Goal: Task Accomplishment & Management: Manage account settings

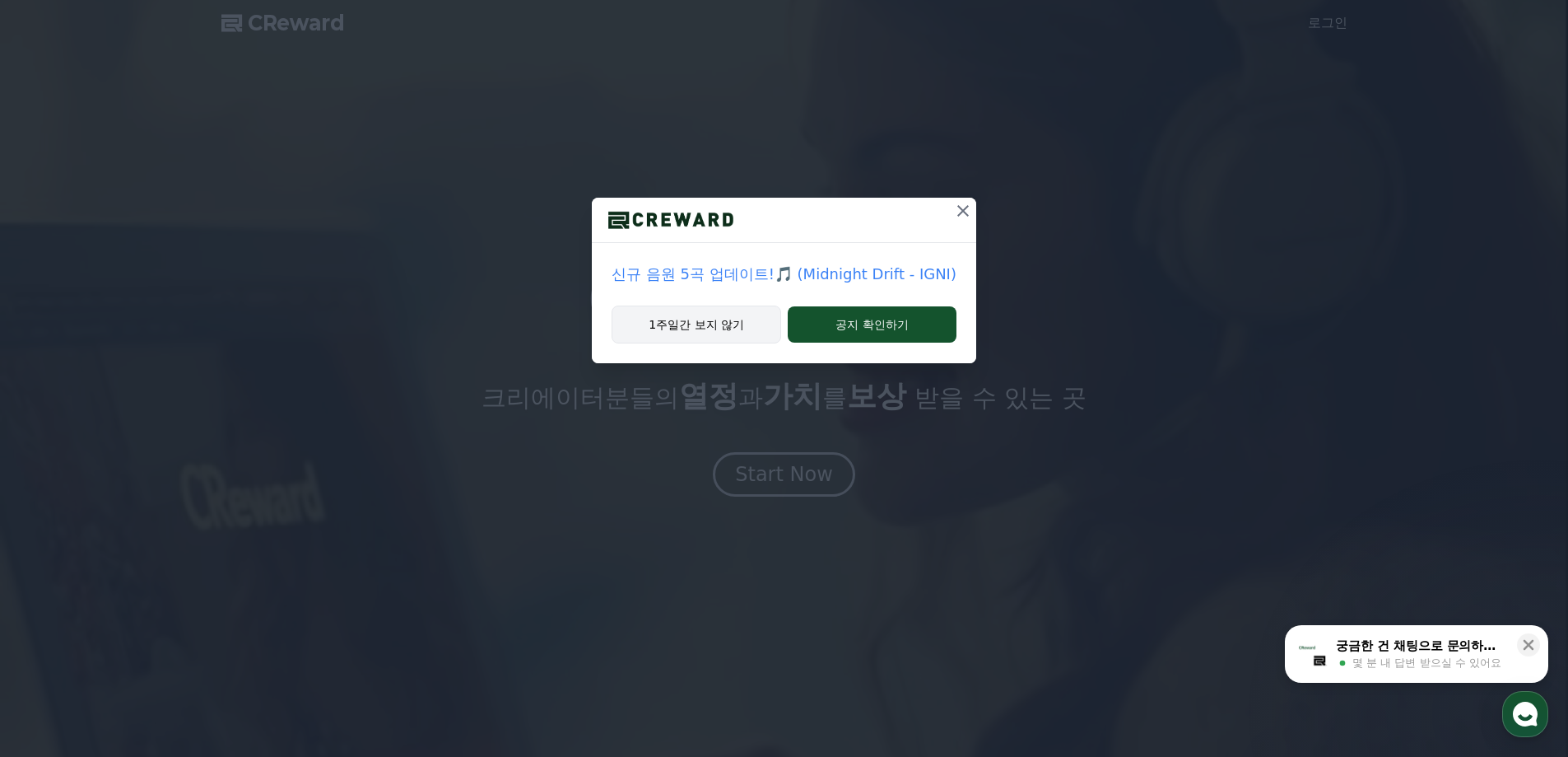
click at [734, 329] on button "1주일간 보지 않기" at bounding box center [696, 325] width 169 height 38
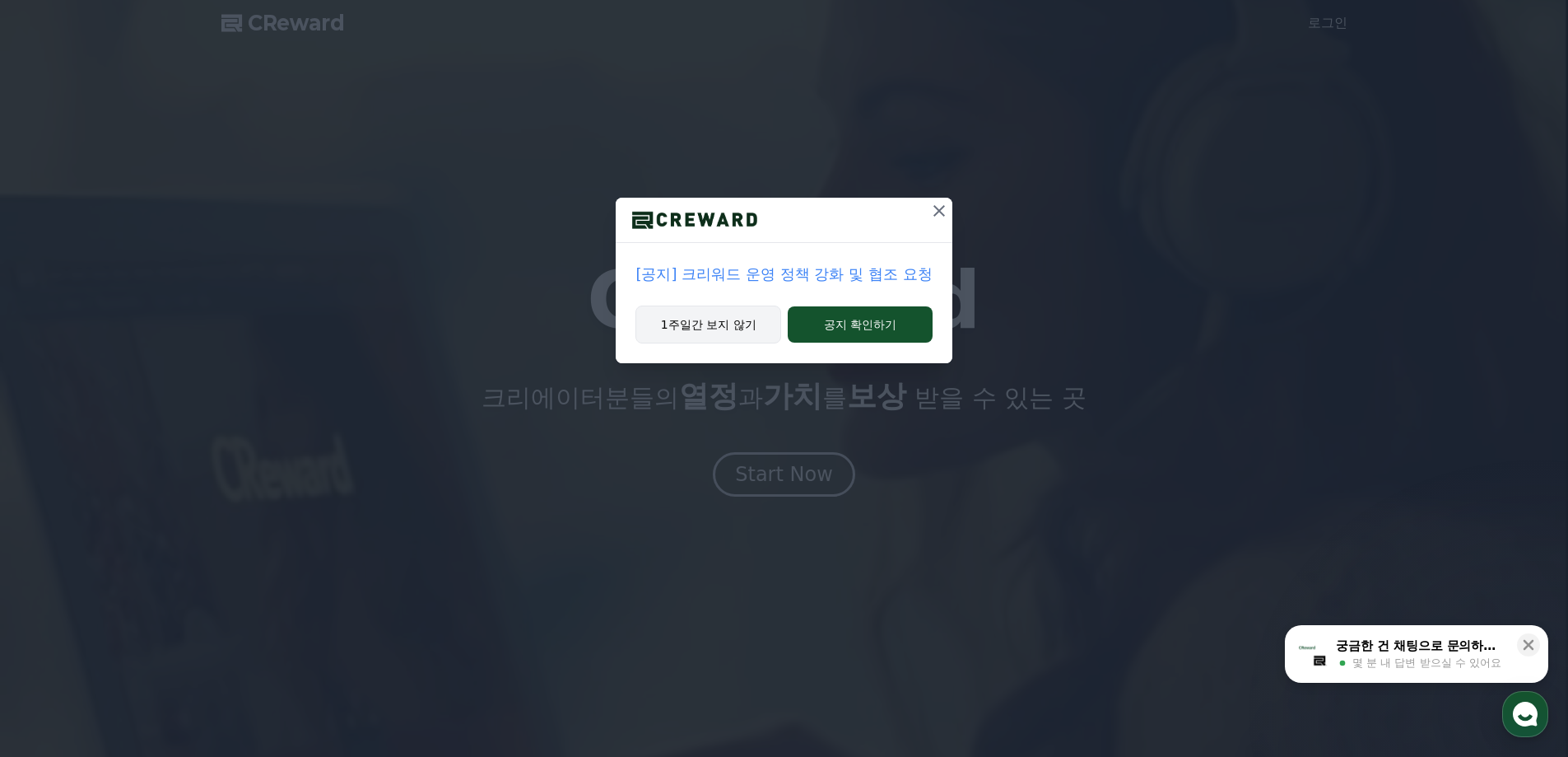
click at [701, 322] on button "1주일간 보지 않기" at bounding box center [709, 325] width 146 height 38
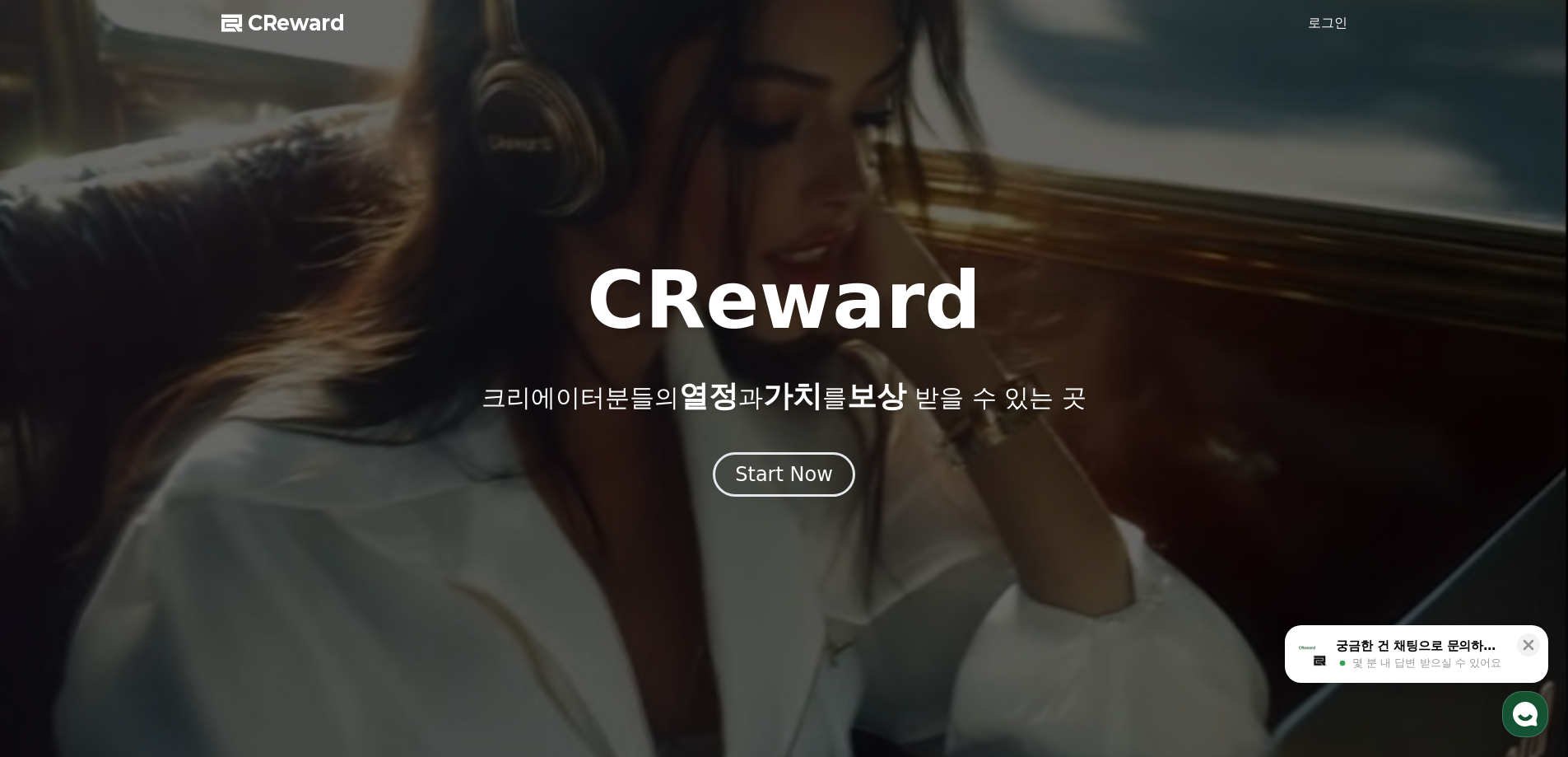
click at [1339, 26] on link "로그인" at bounding box center [1327, 23] width 39 height 20
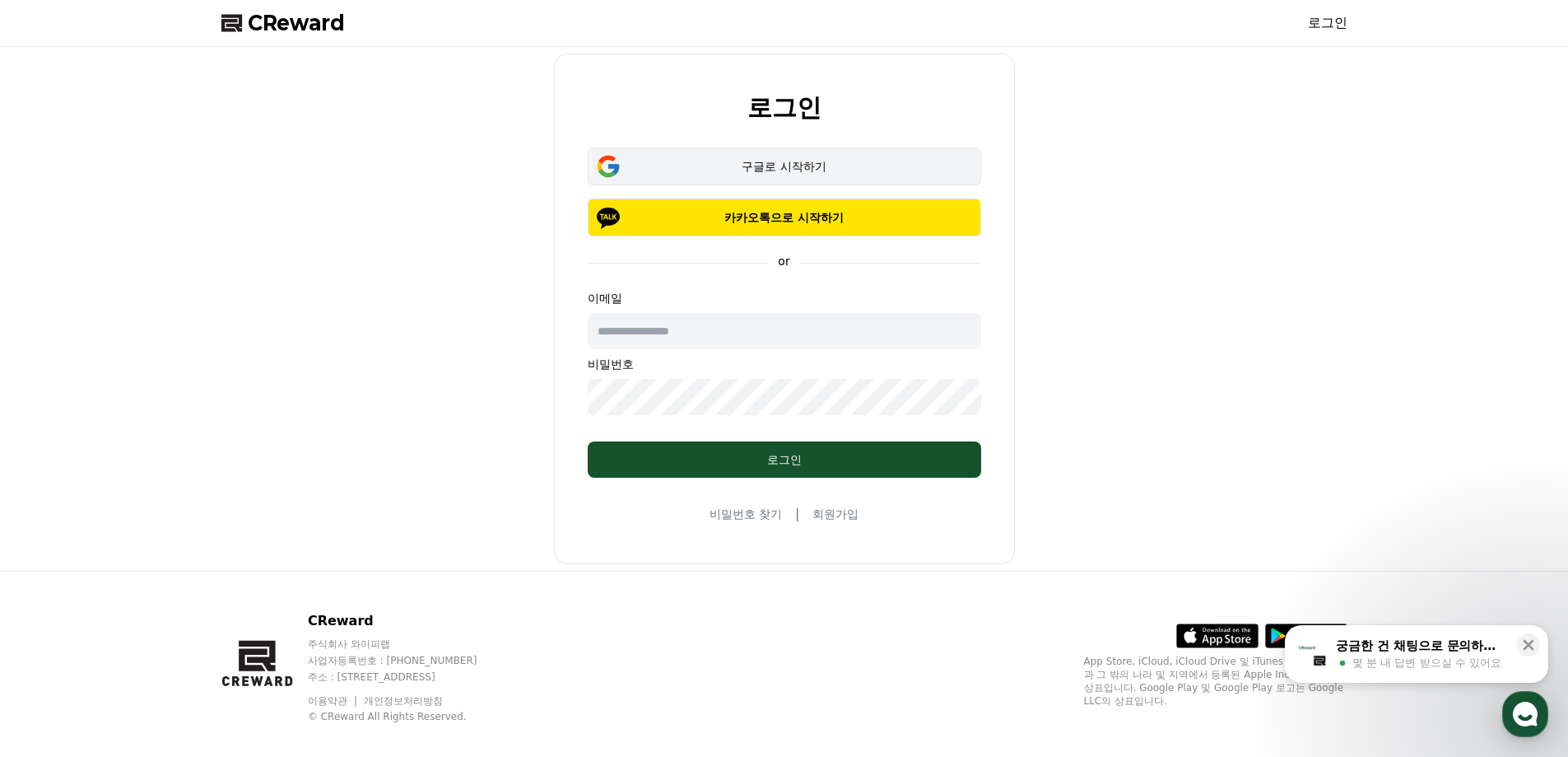
click at [796, 173] on div "구글로 시작하기" at bounding box center [784, 166] width 346 height 17
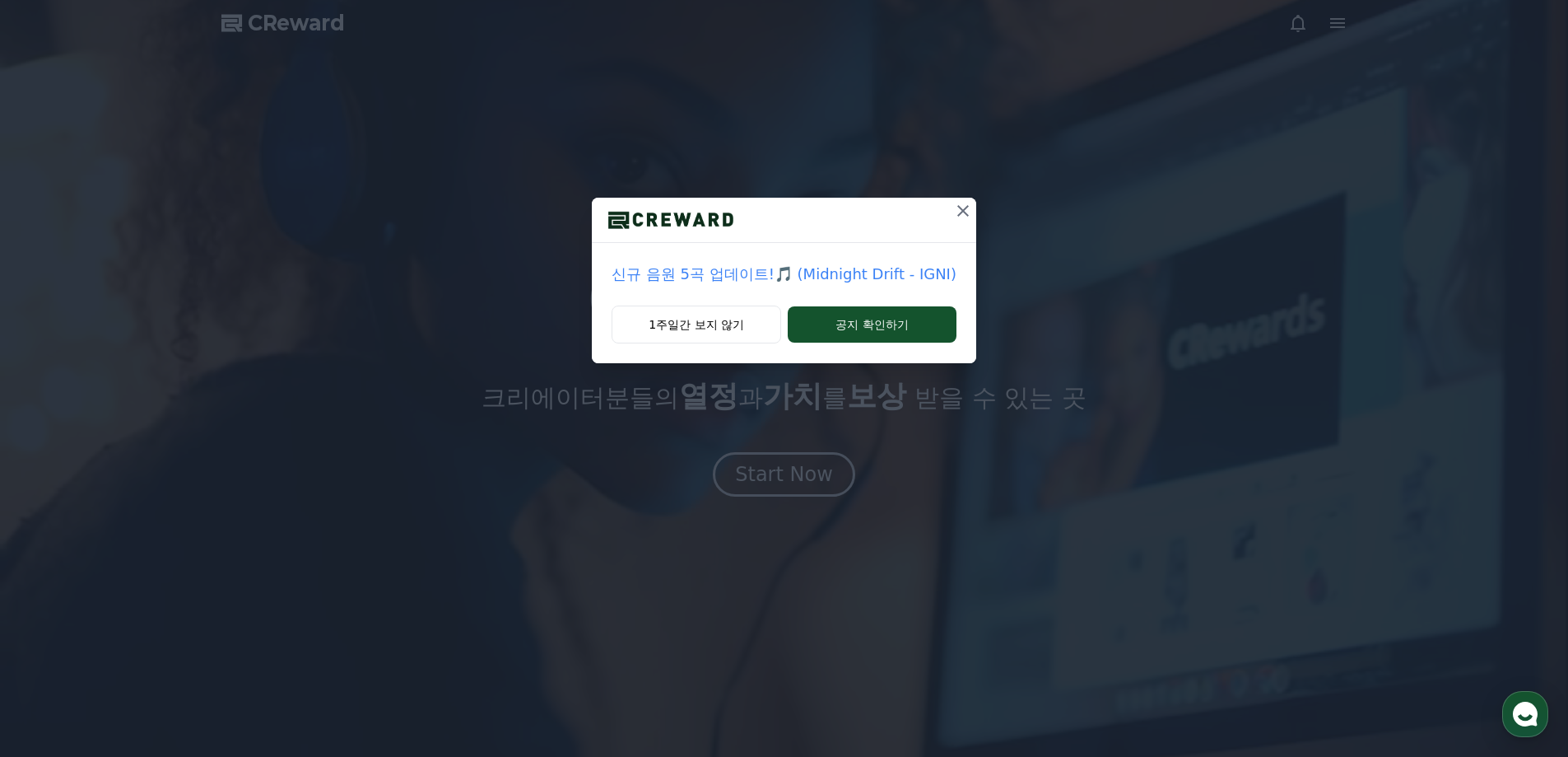
click at [957, 214] on icon at bounding box center [963, 210] width 11 height 11
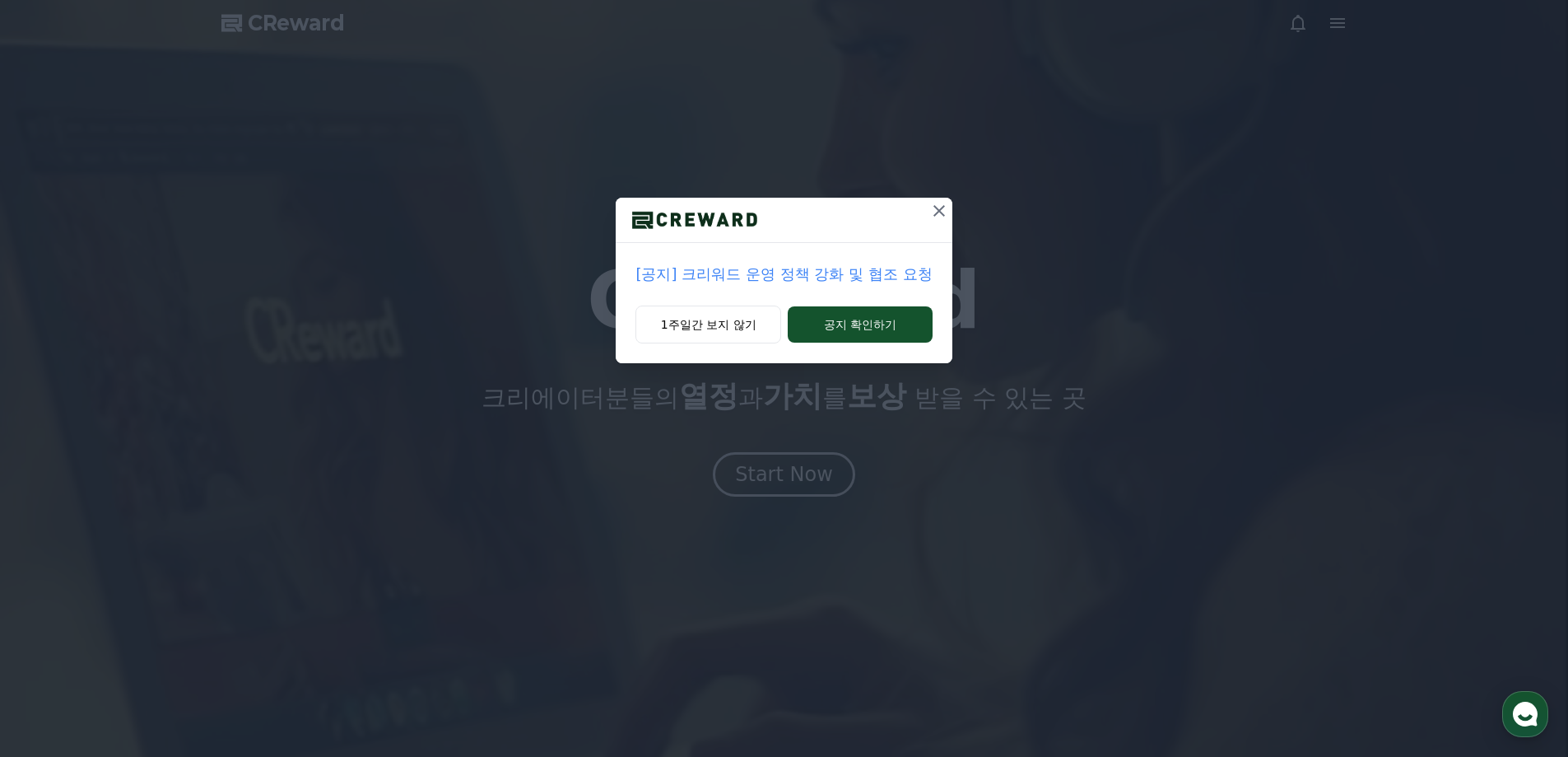
click at [945, 207] on icon at bounding box center [939, 210] width 20 height 20
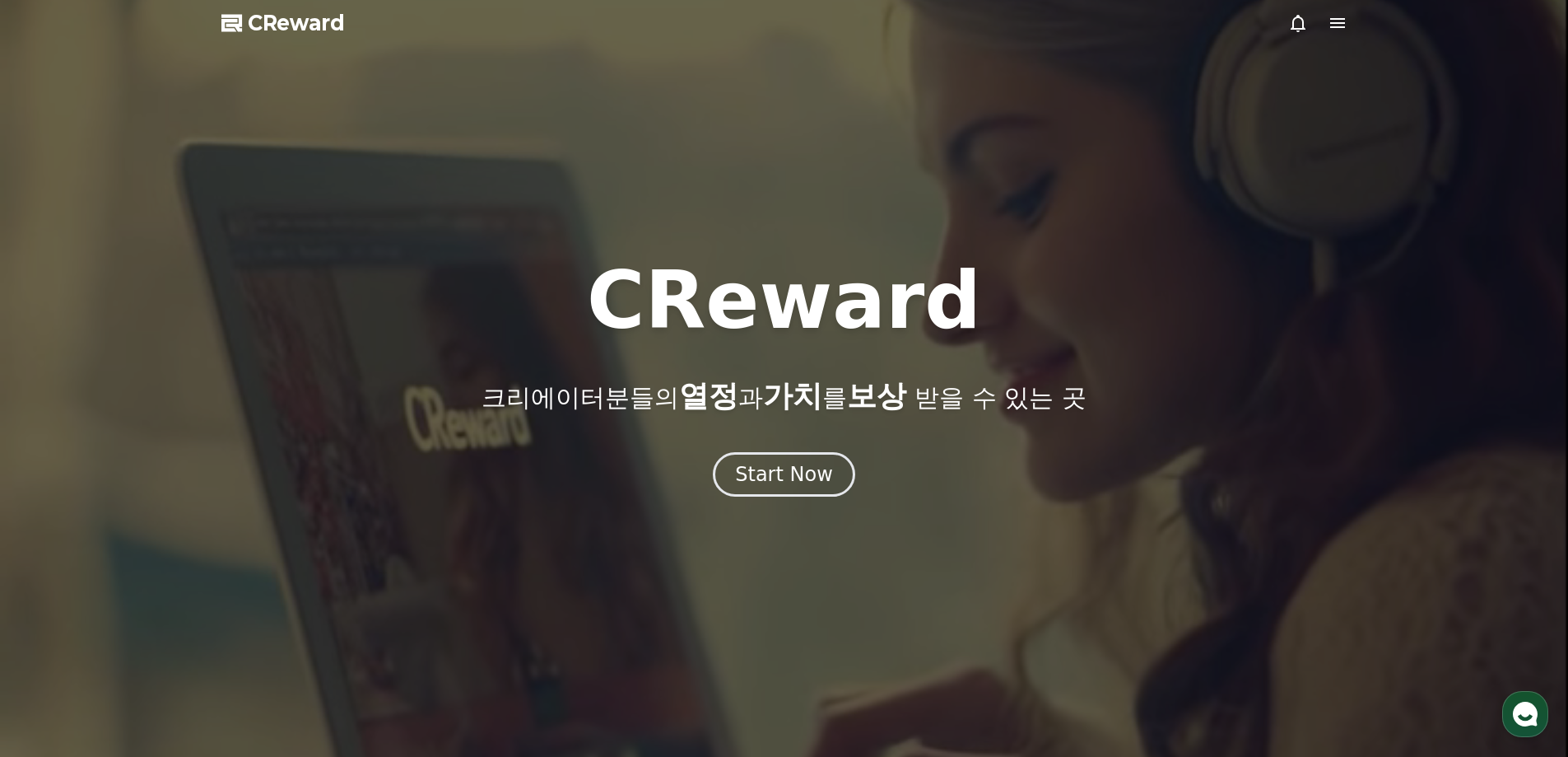
click at [1333, 27] on icon at bounding box center [1337, 23] width 15 height 10
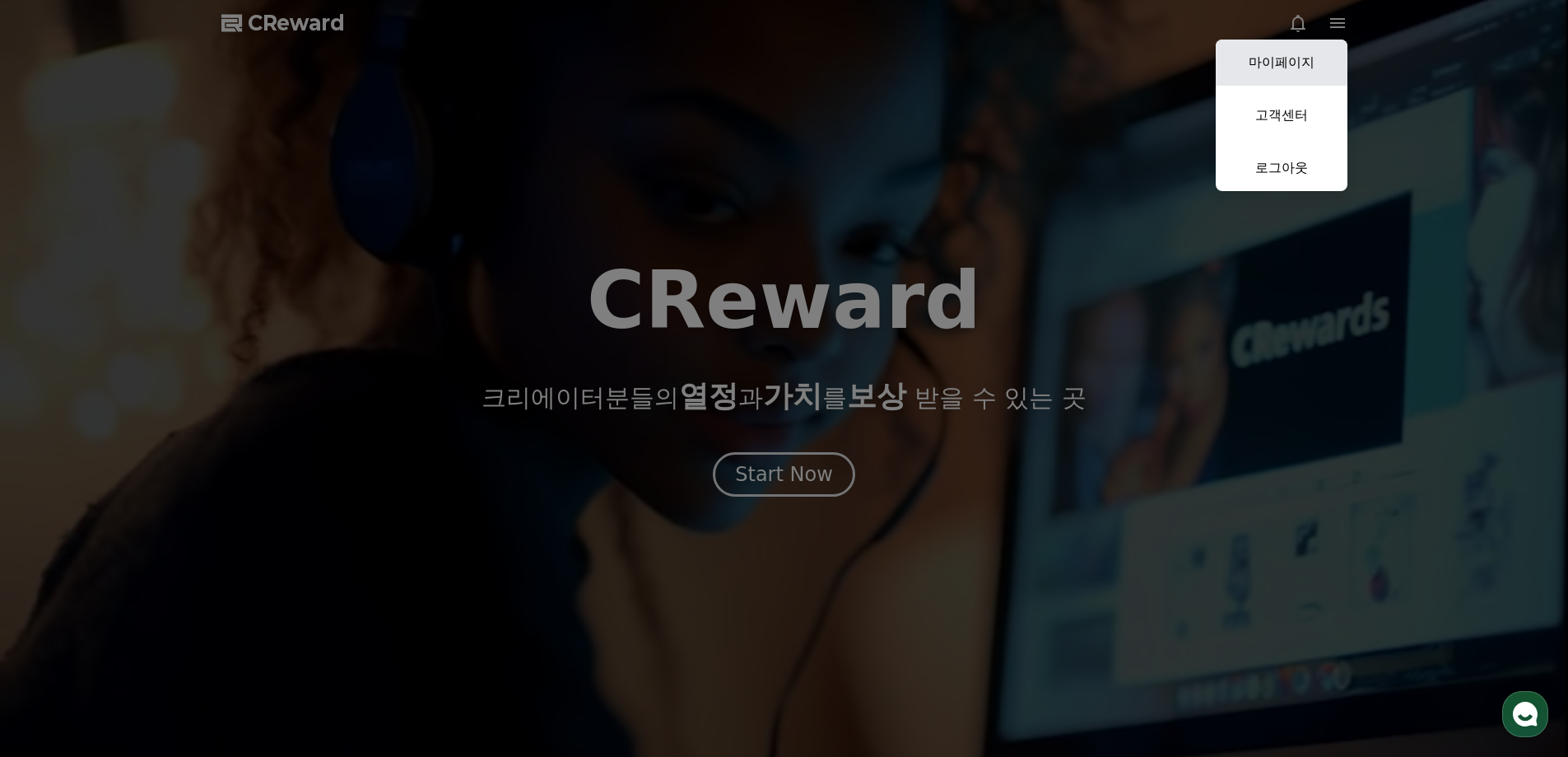
click at [1287, 56] on link "마이페이지" at bounding box center [1282, 62] width 132 height 46
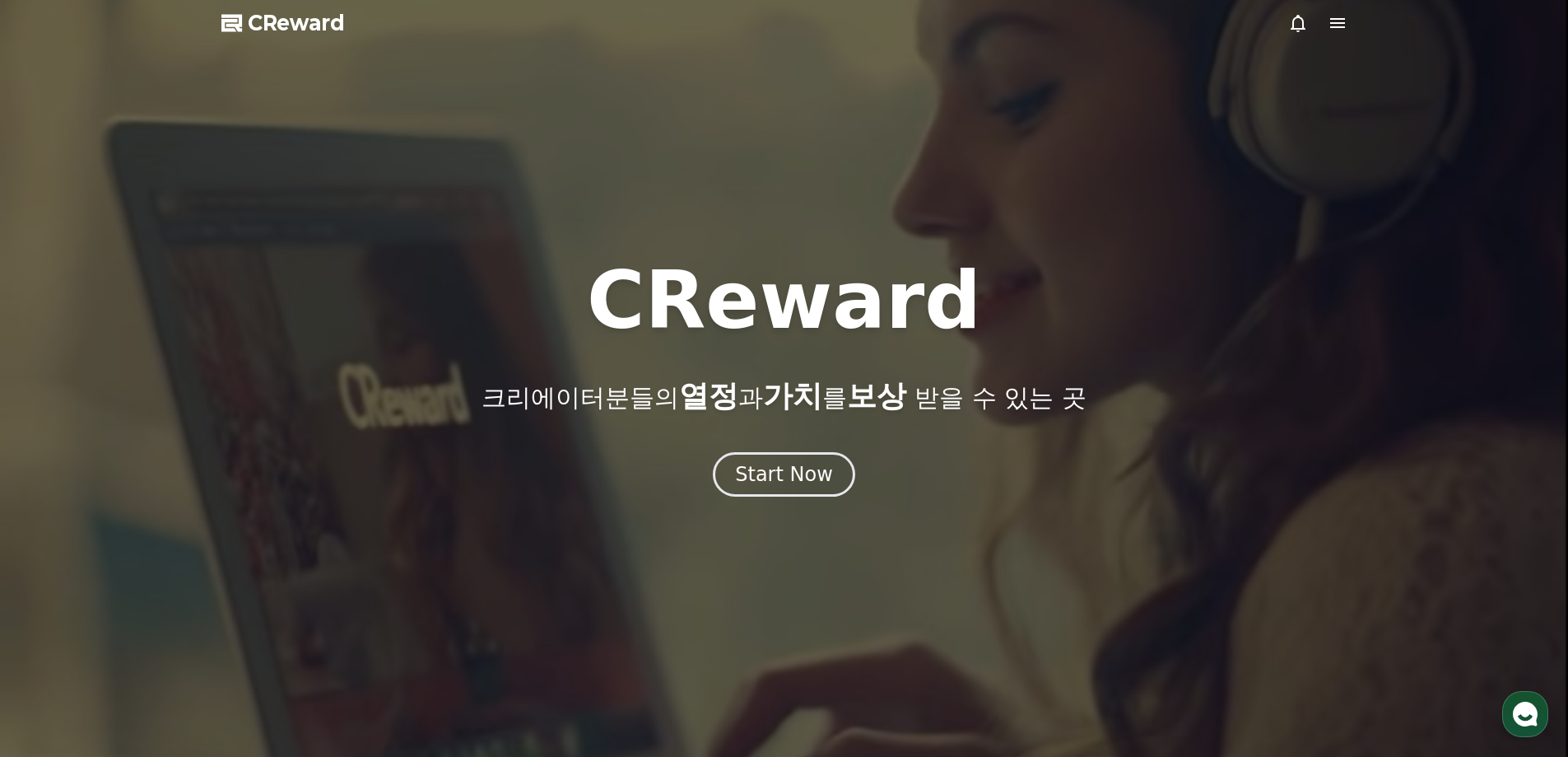
select select "**********"
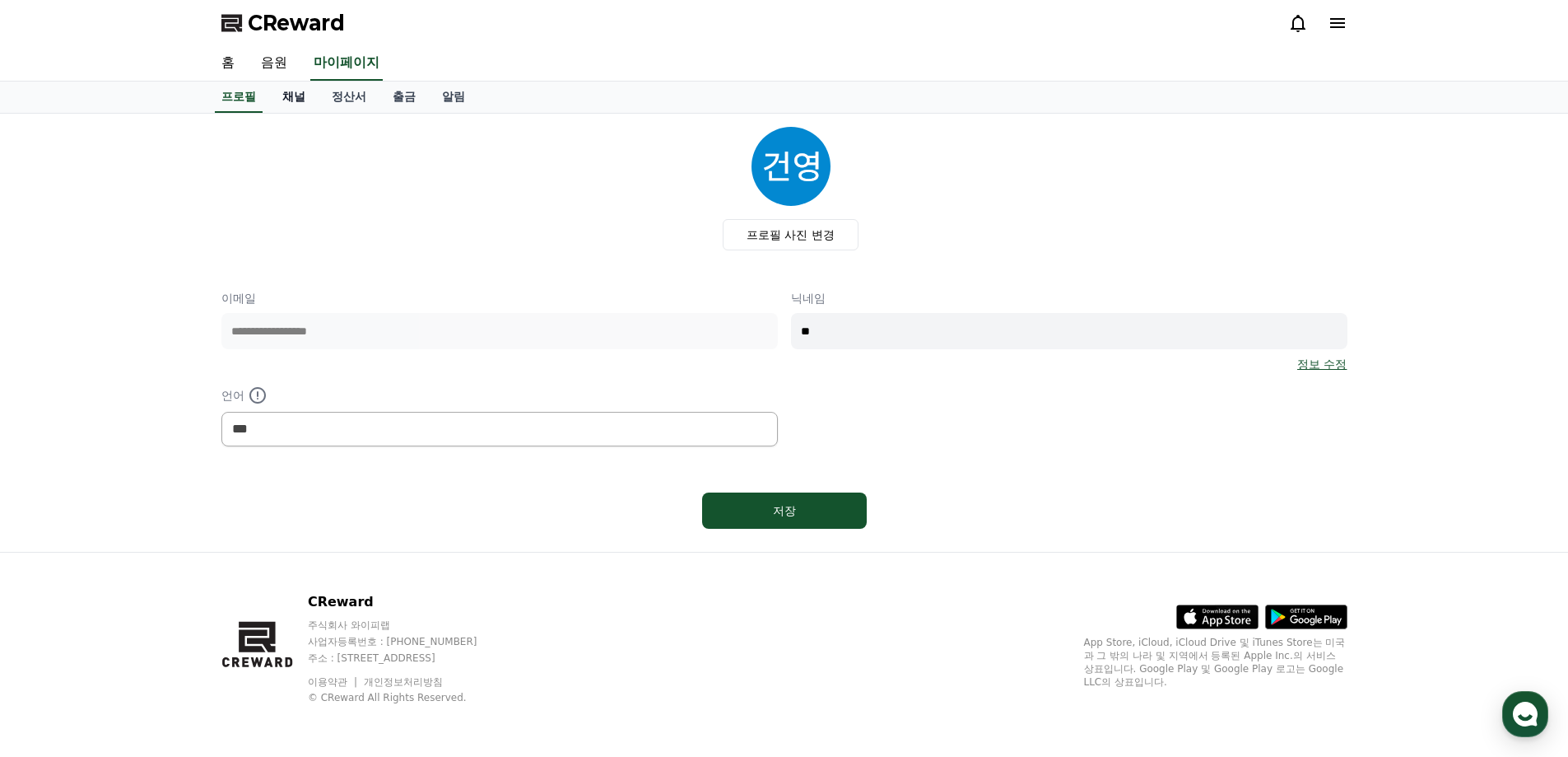
click at [297, 100] on link "채널" at bounding box center [294, 97] width 50 height 31
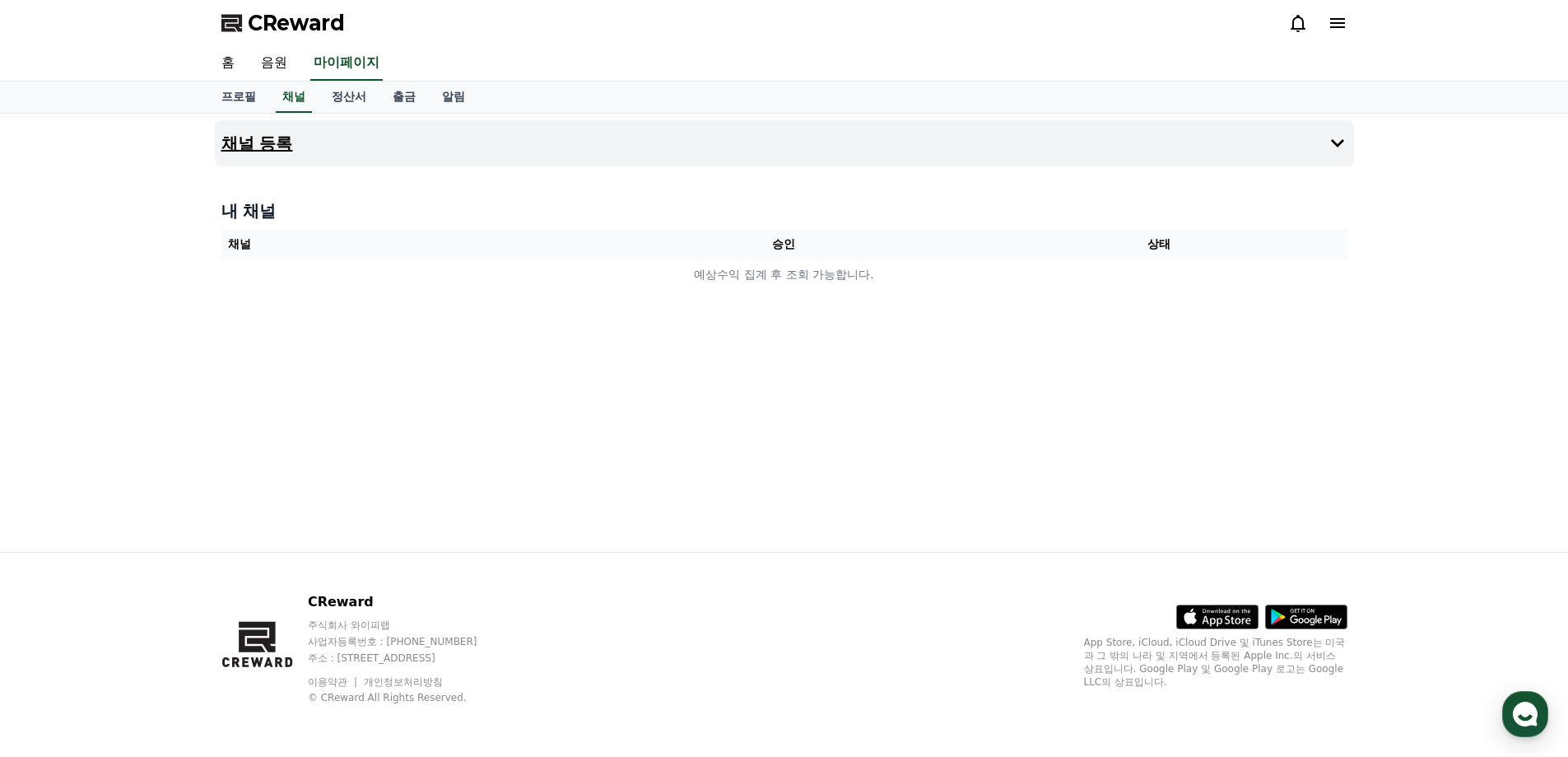
click at [256, 142] on h4 "채널 등록" at bounding box center [257, 143] width 71 height 18
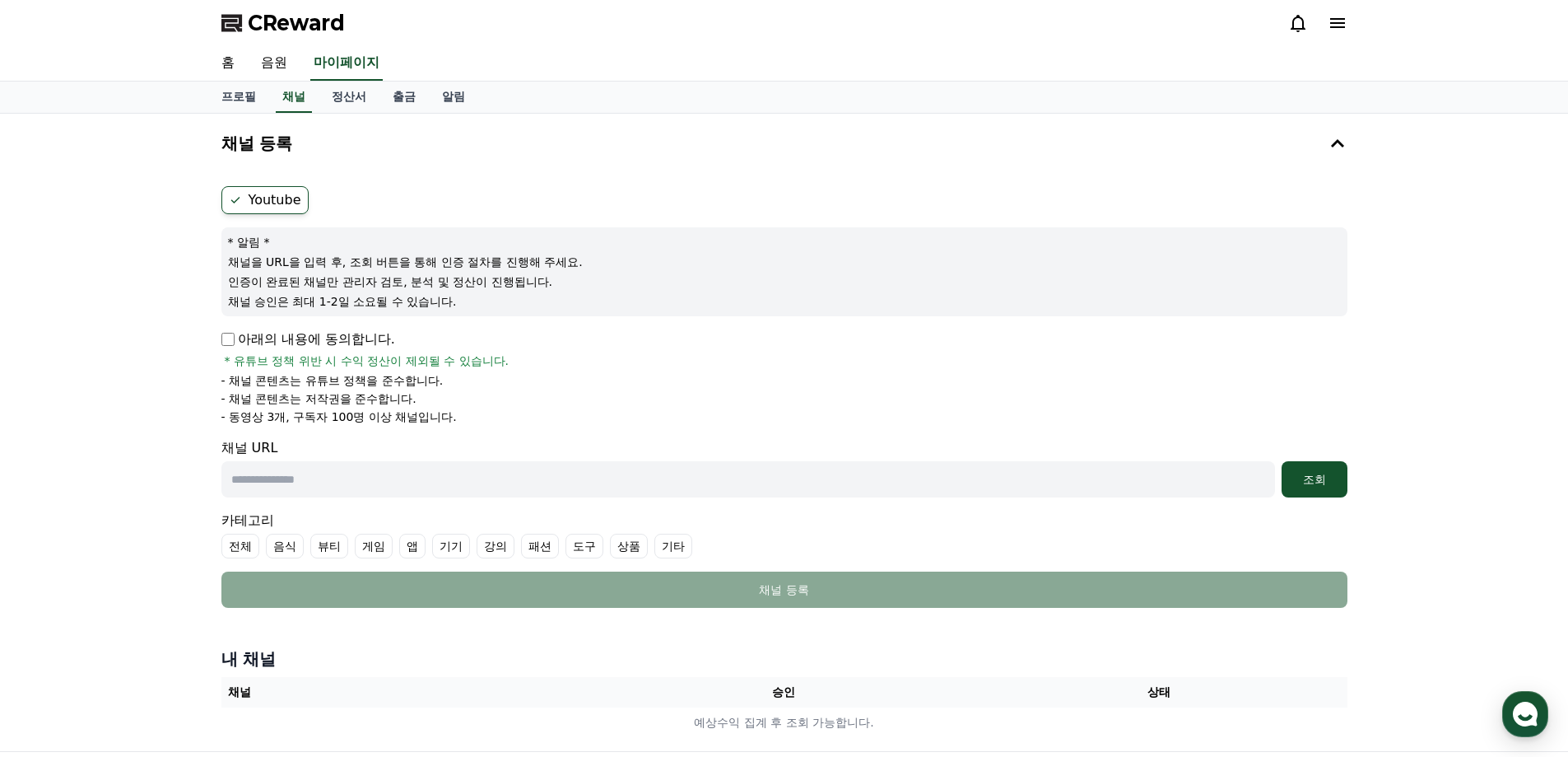
click at [451, 474] on input "text" at bounding box center [748, 480] width 1054 height 37
click at [340, 471] on input "text" at bounding box center [748, 480] width 1054 height 37
paste input "**********"
type input "**********"
click at [1314, 467] on button "조회" at bounding box center [1314, 480] width 66 height 37
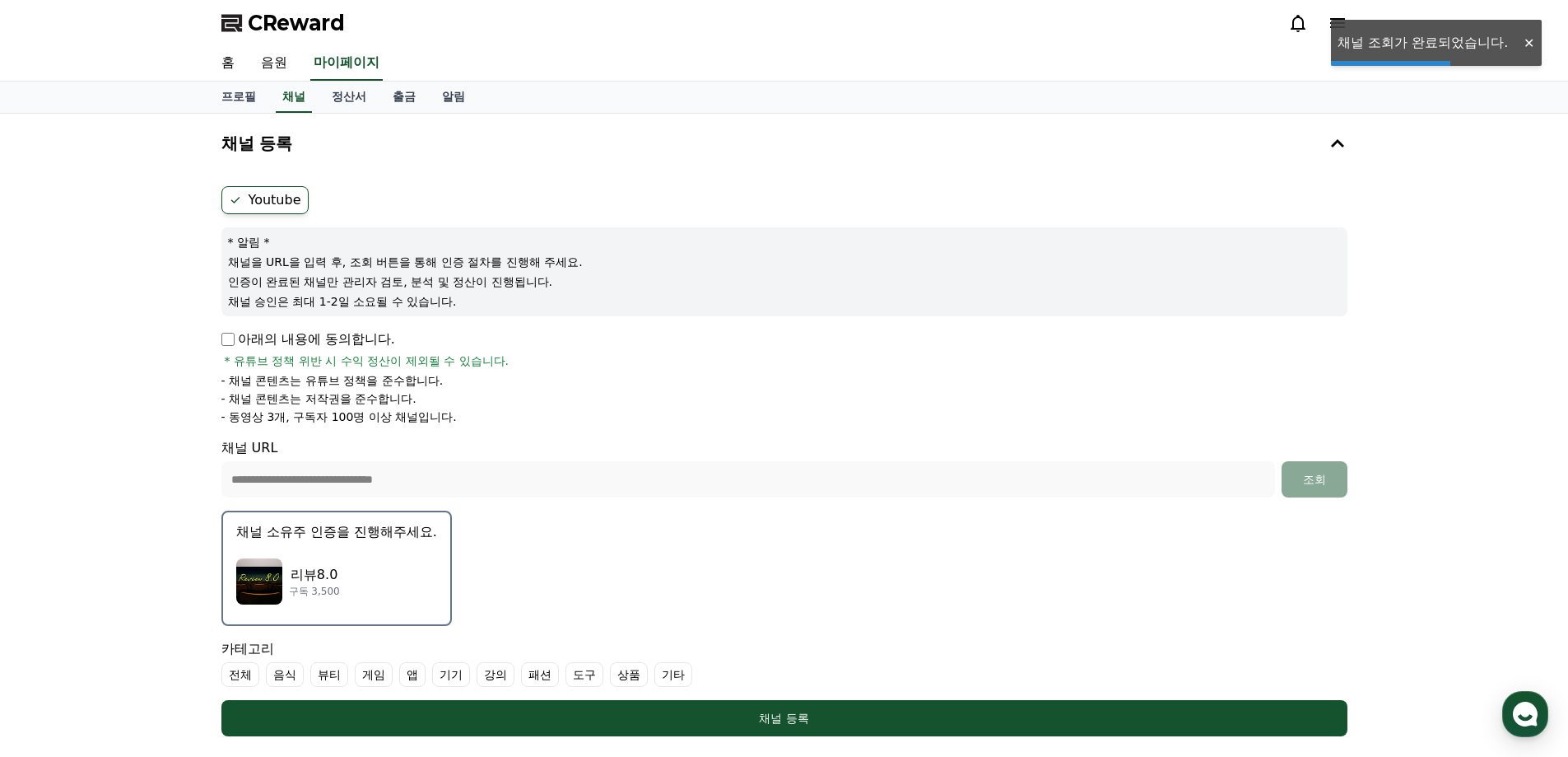
click at [298, 589] on p "구독 3,500" at bounding box center [314, 591] width 51 height 13
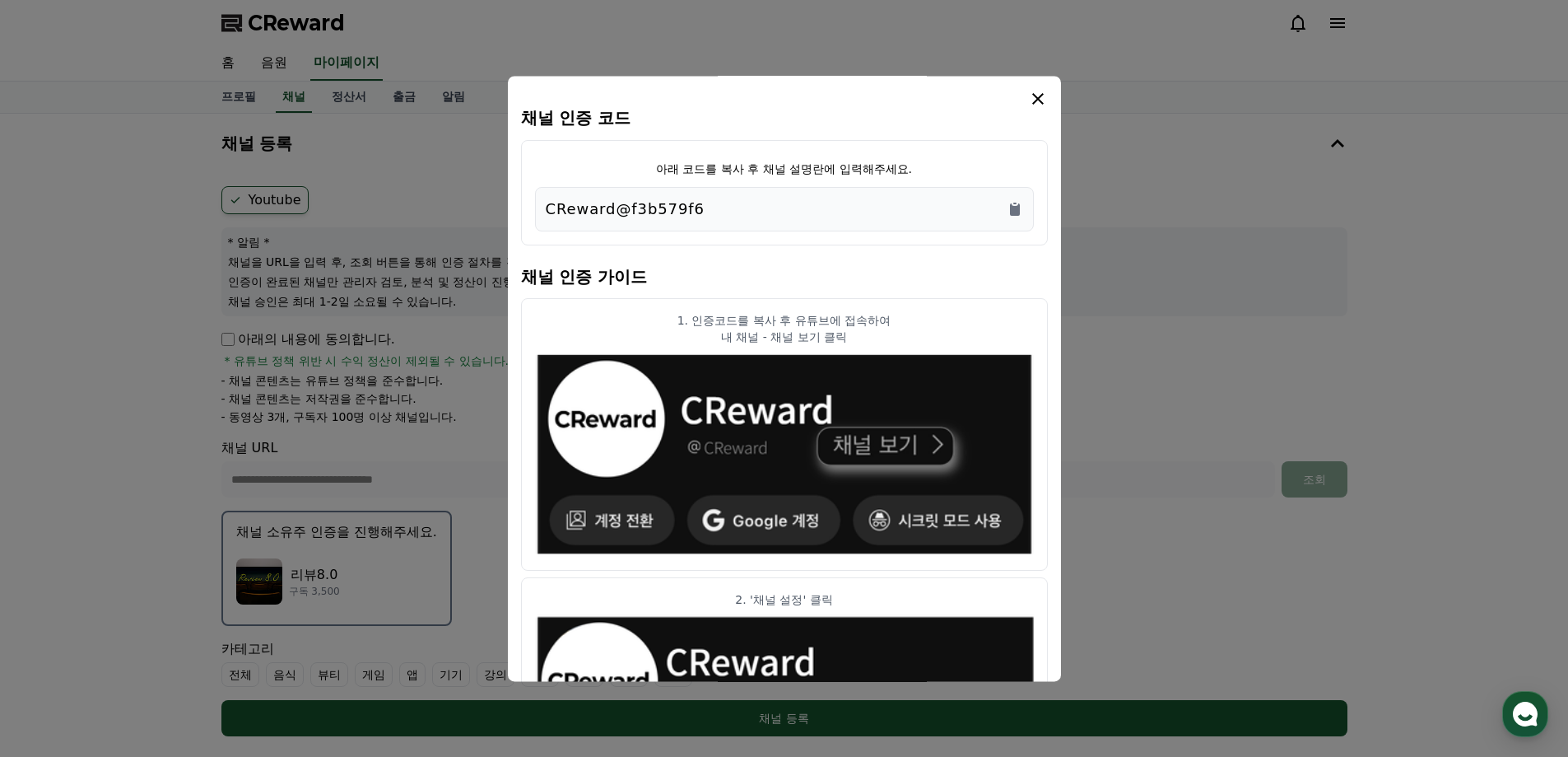
drag, startPoint x: 762, startPoint y: 214, endPoint x: 483, endPoint y: 209, distance: 279.0
click at [483, 743] on div "채널 인증 코드 아래 코드를 복사 후 채널 설명란에 입력해주세요. CReward@f3b579f6 채널 인증 가이드 1. 인증코드를 복사 후 유…" at bounding box center [784, 743] width 1139 height 0
click at [640, 211] on p "CReward@f3b579f6" at bounding box center [625, 209] width 159 height 23
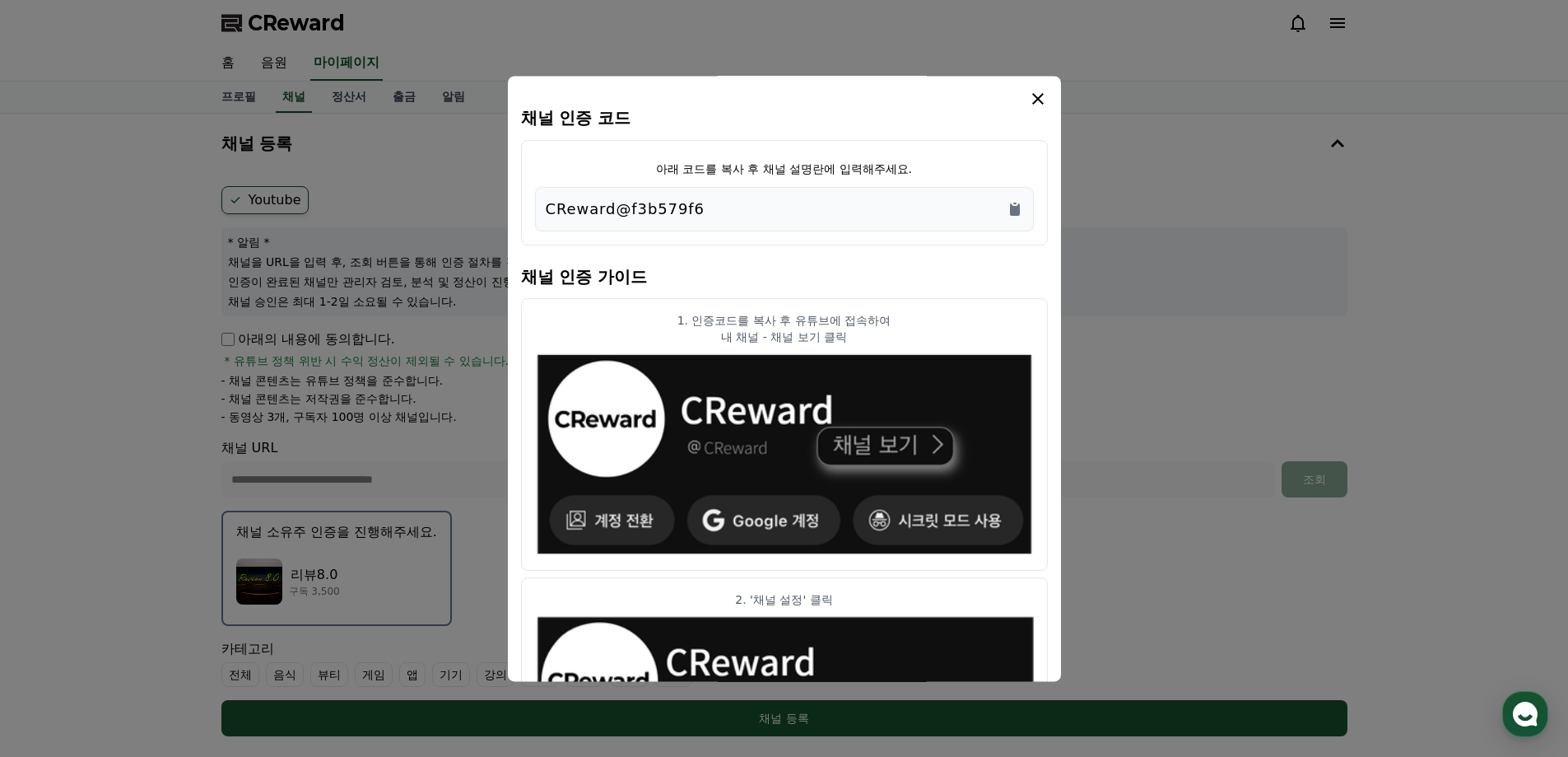
click at [796, 269] on h4 "채널 인증 가이드" at bounding box center [784, 275] width 526 height 46
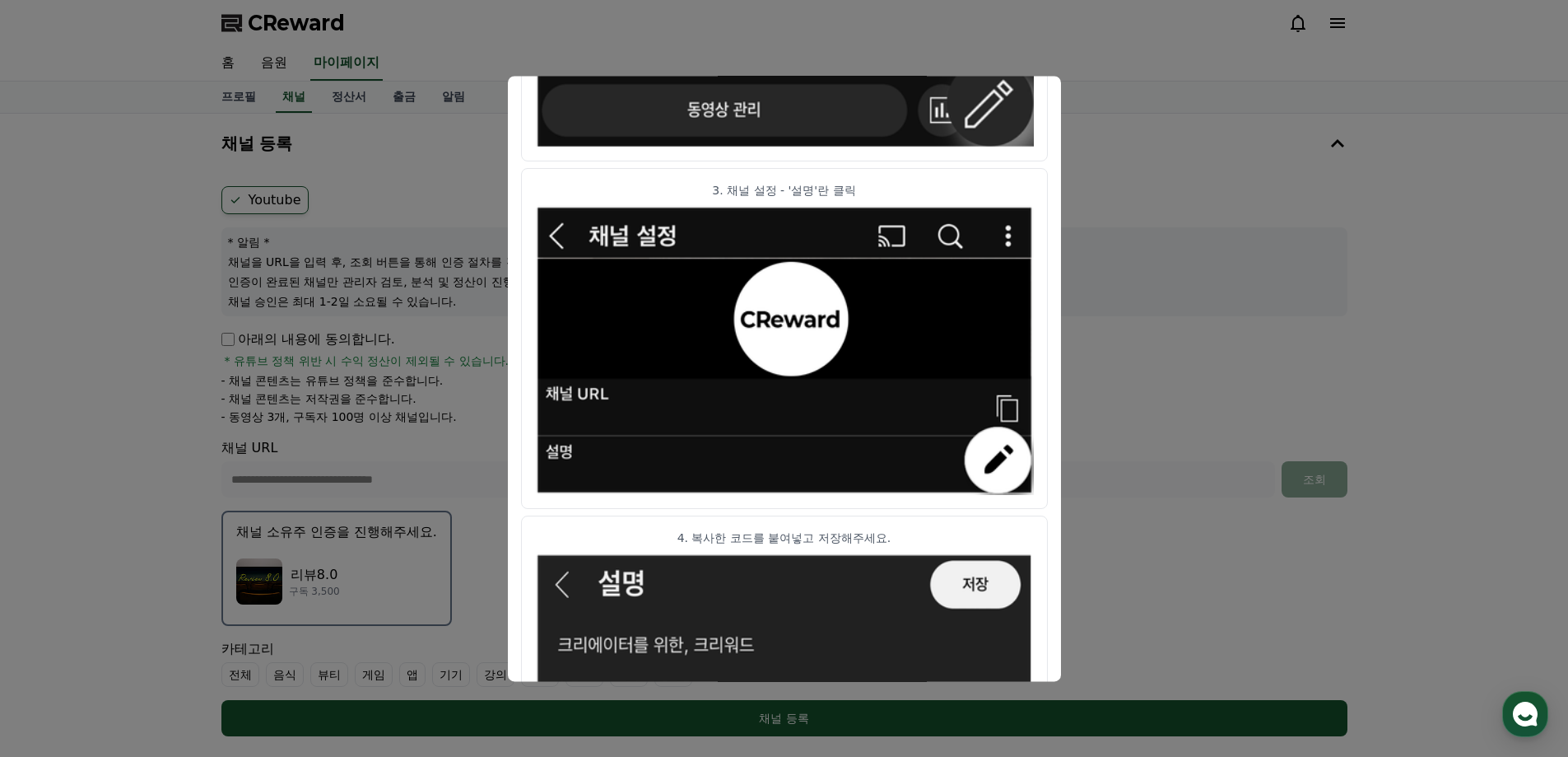
scroll to position [322, 0]
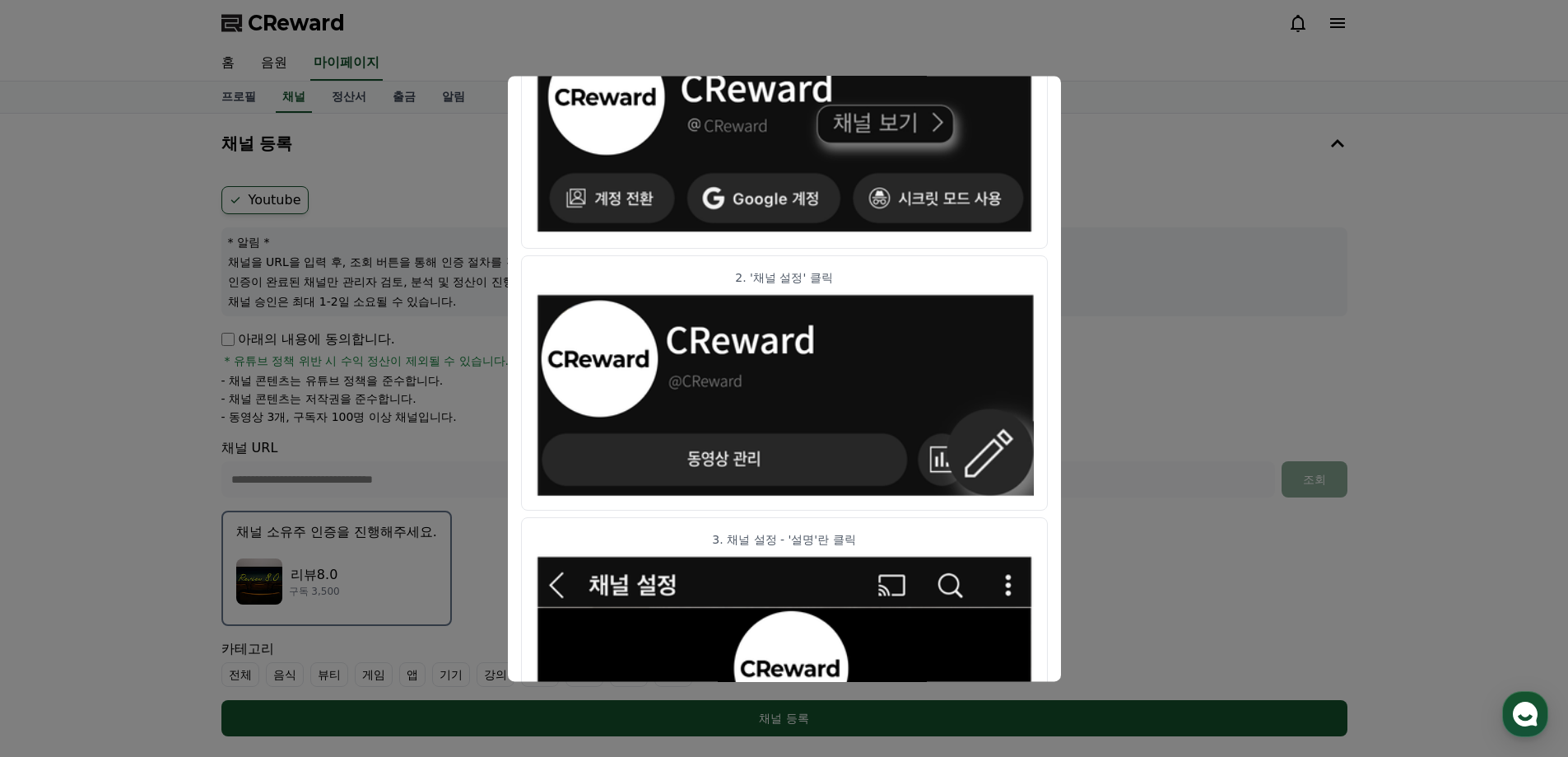
click at [1205, 509] on button "close modal" at bounding box center [784, 378] width 1568 height 757
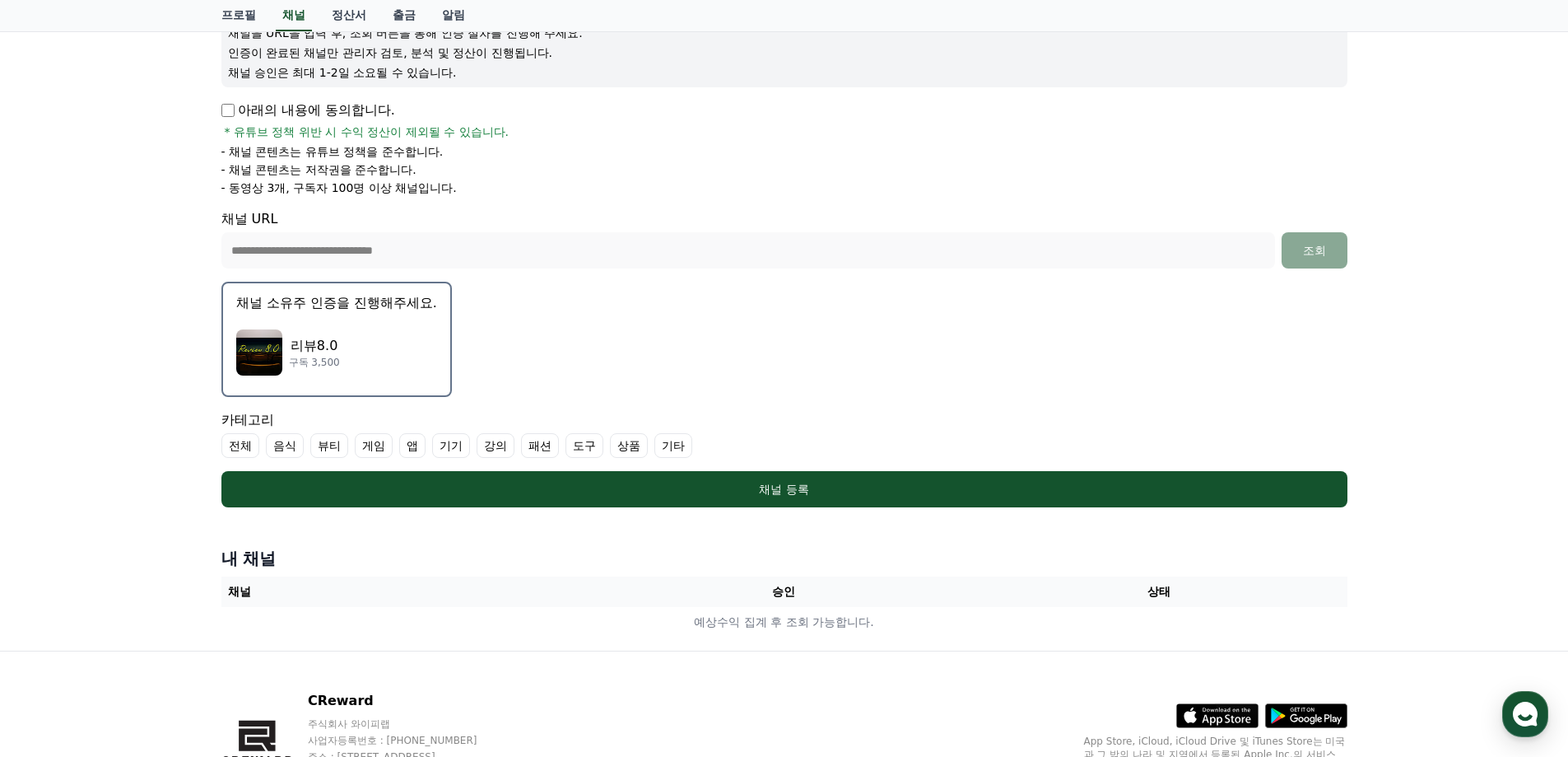
scroll to position [247, 0]
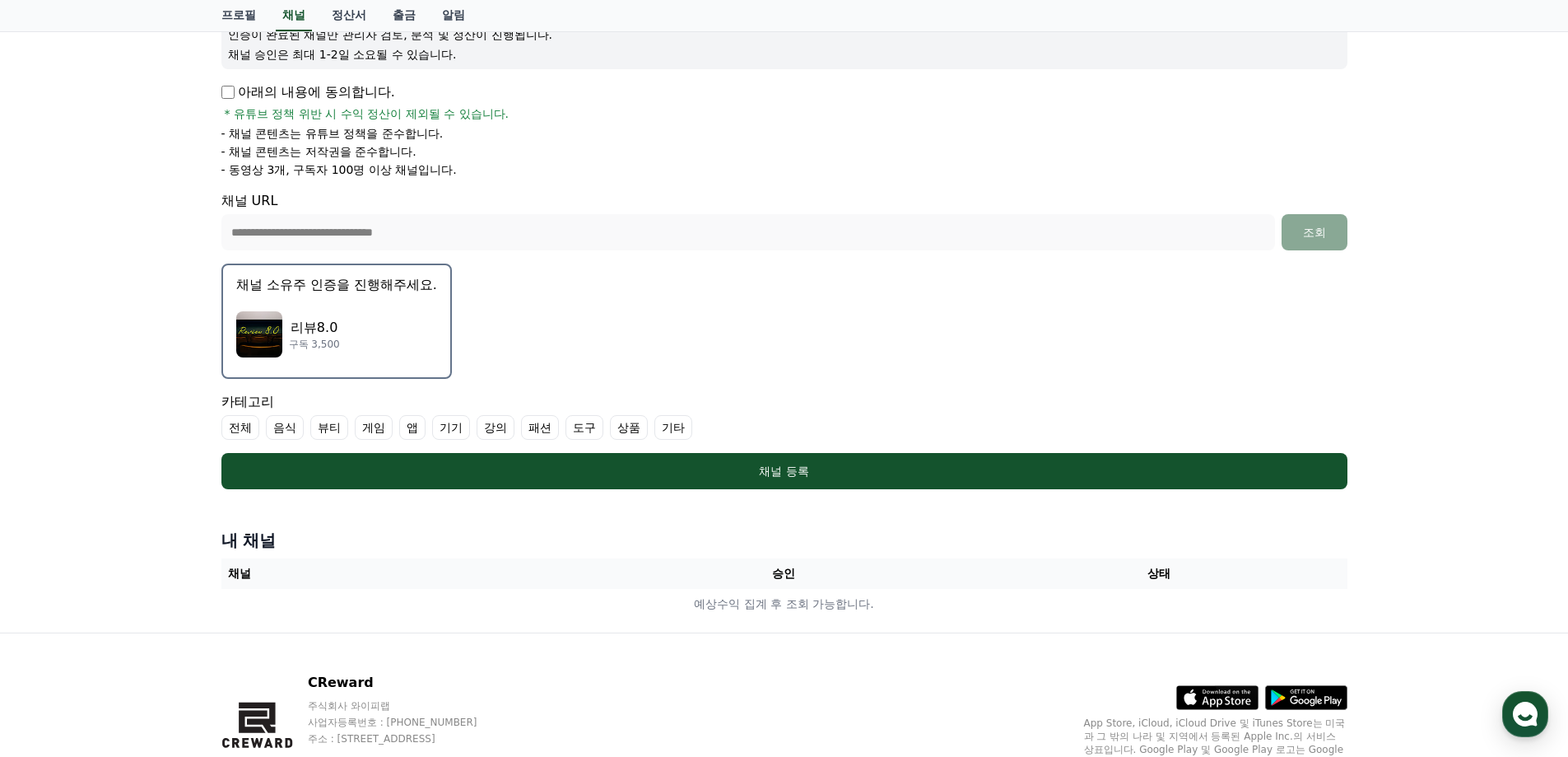
click at [249, 427] on label "전체" at bounding box center [241, 428] width 38 height 24
click at [249, 427] on label "전체" at bounding box center [250, 428] width 57 height 24
click at [671, 426] on label "기타" at bounding box center [673, 428] width 38 height 24
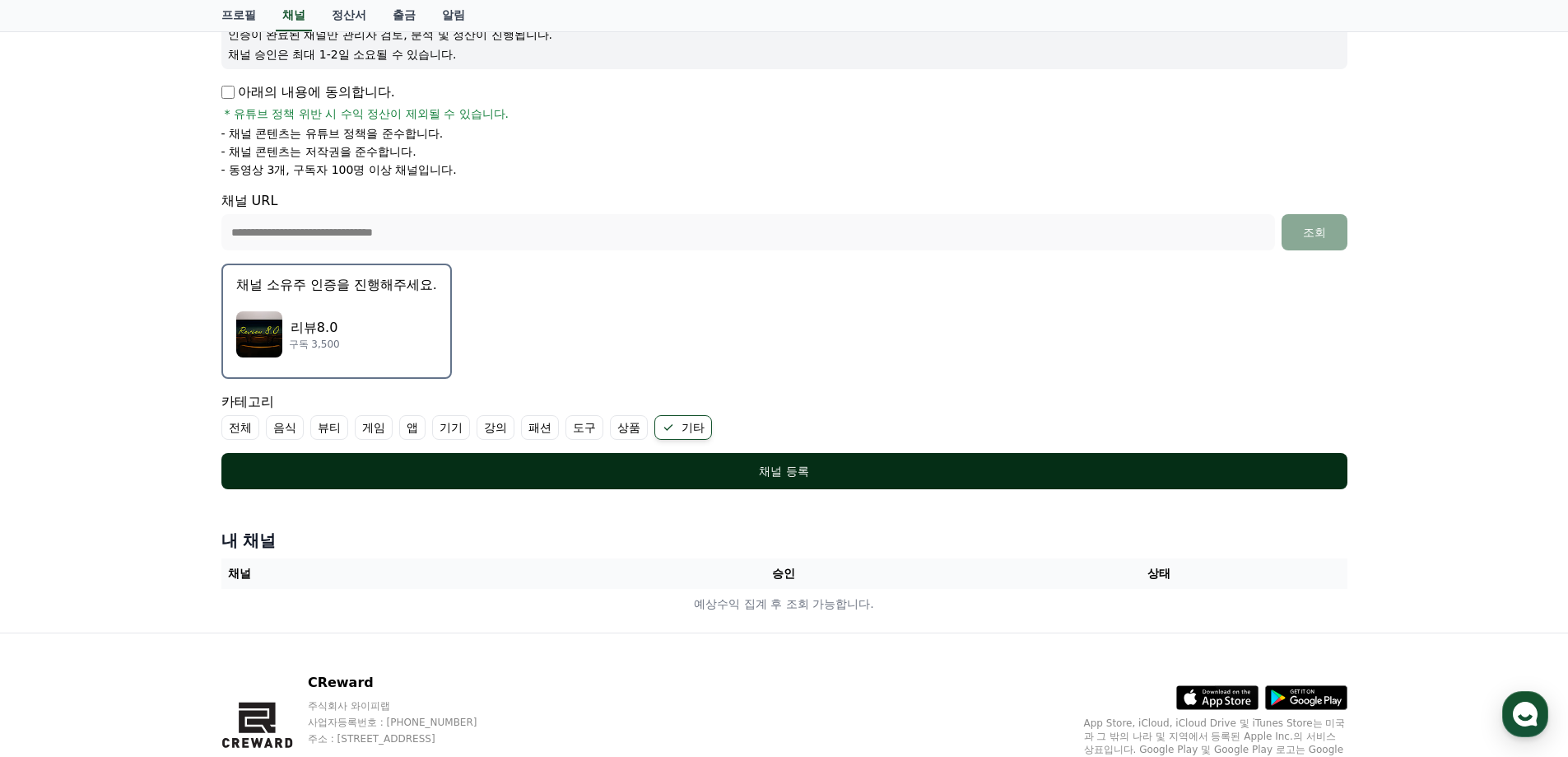
scroll to position [328, 0]
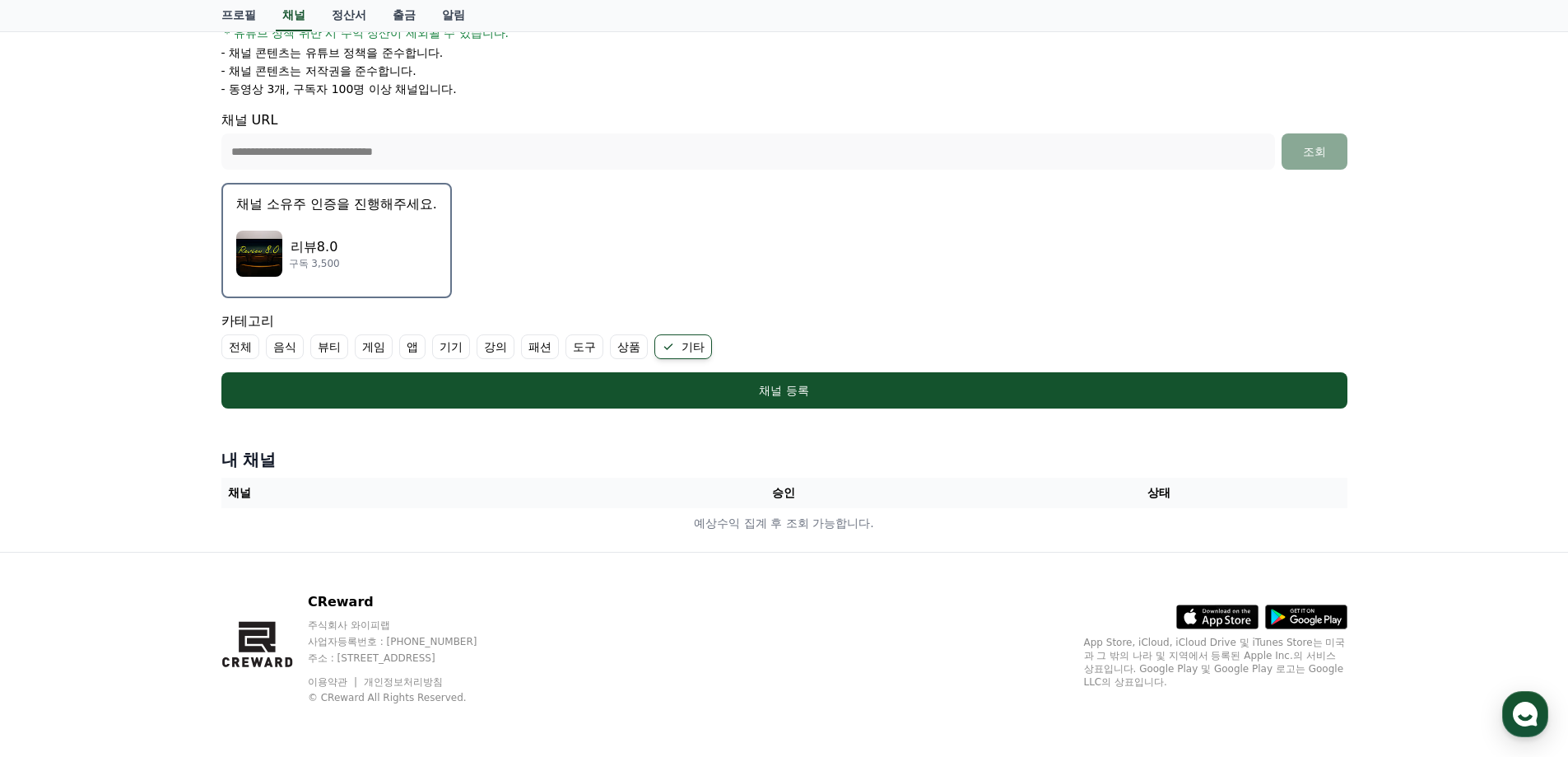
click at [773, 498] on th "승인" at bounding box center [784, 493] width 375 height 30
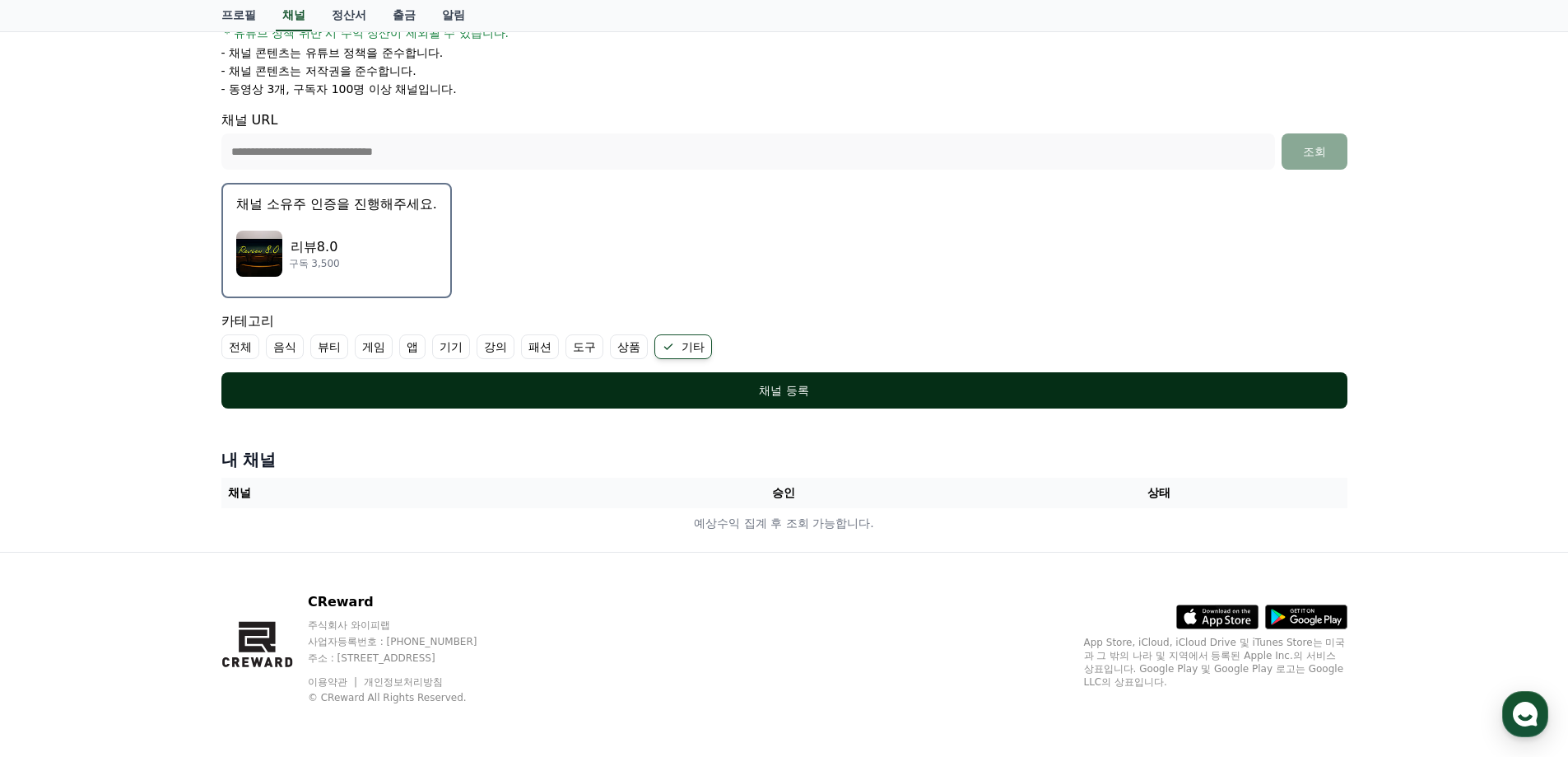
click at [789, 395] on div "채널 등록" at bounding box center [784, 390] width 1061 height 17
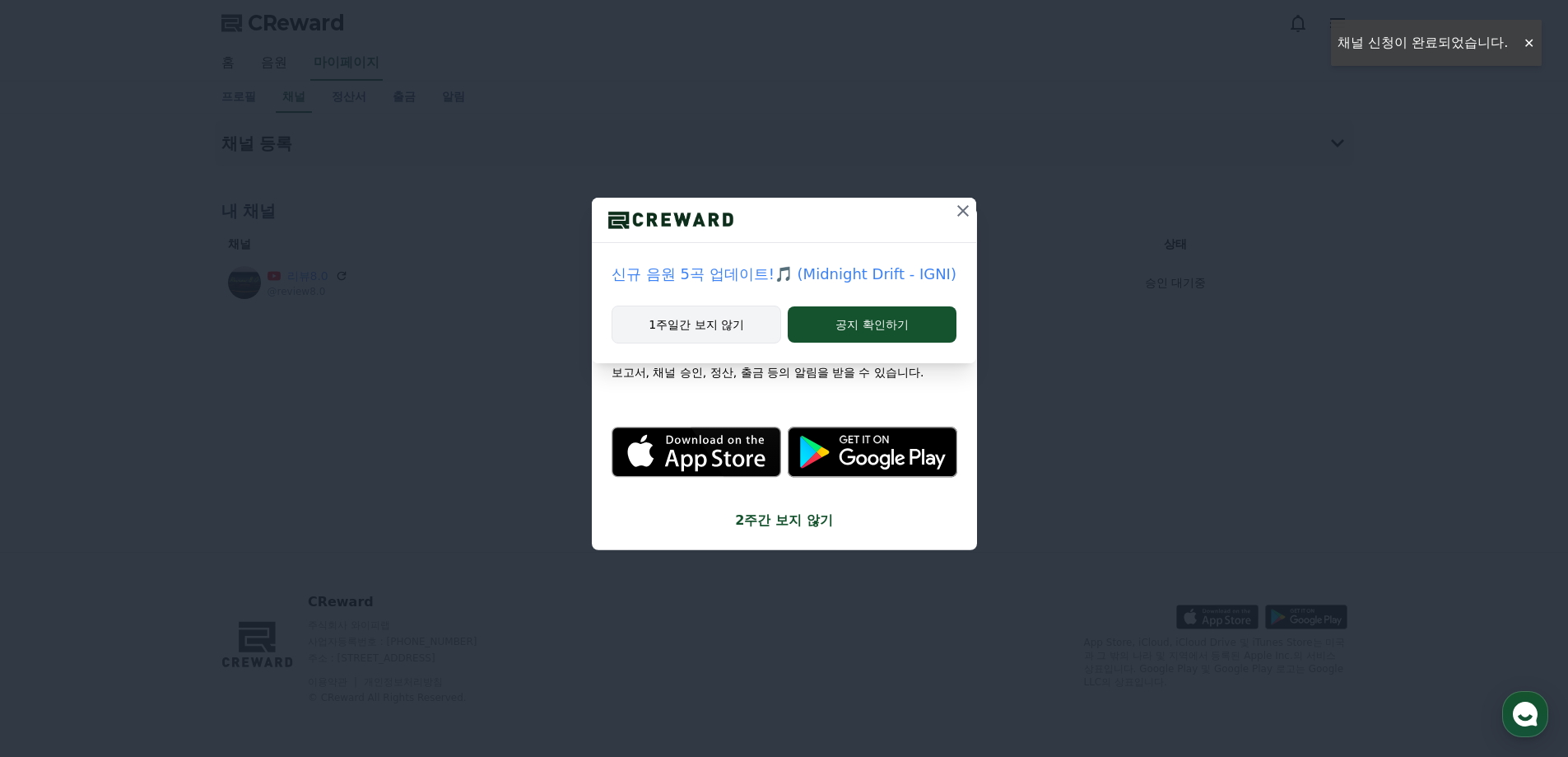
click at [728, 331] on button "1주일간 보지 않기" at bounding box center [696, 325] width 169 height 38
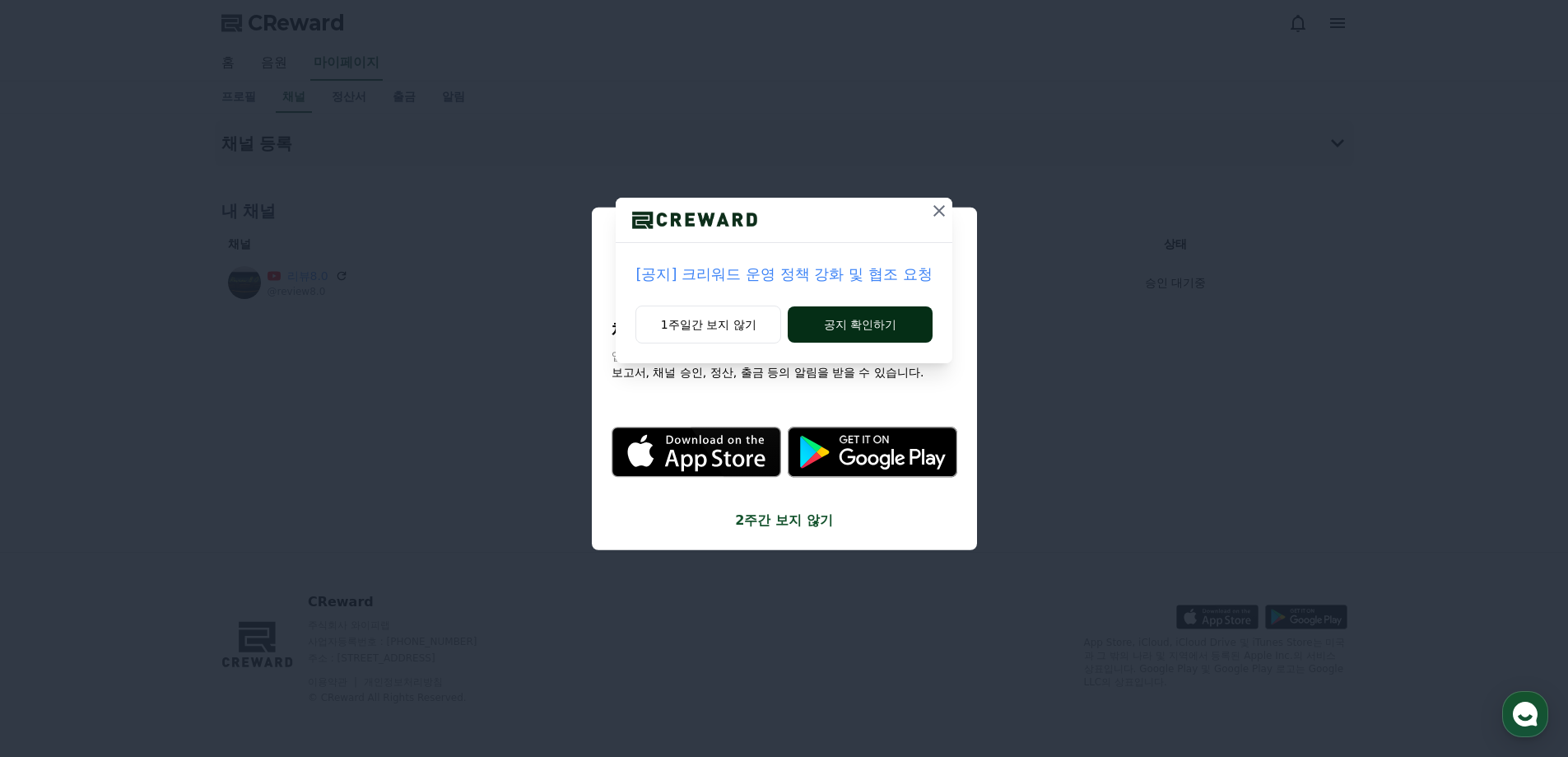
click at [853, 322] on button "공지 확인하기" at bounding box center [860, 325] width 144 height 37
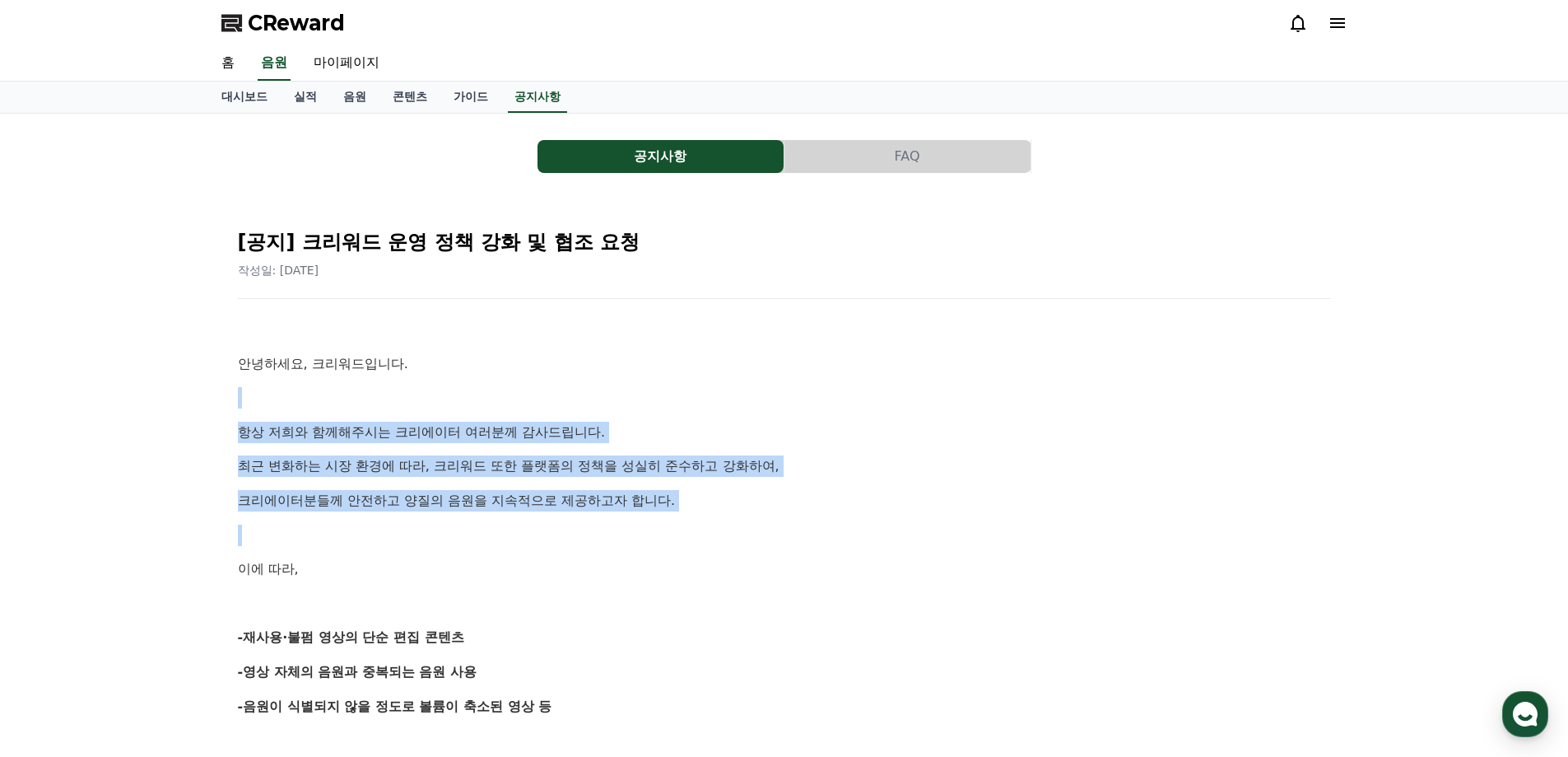
drag, startPoint x: 302, startPoint y: 402, endPoint x: 725, endPoint y: 549, distance: 447.8
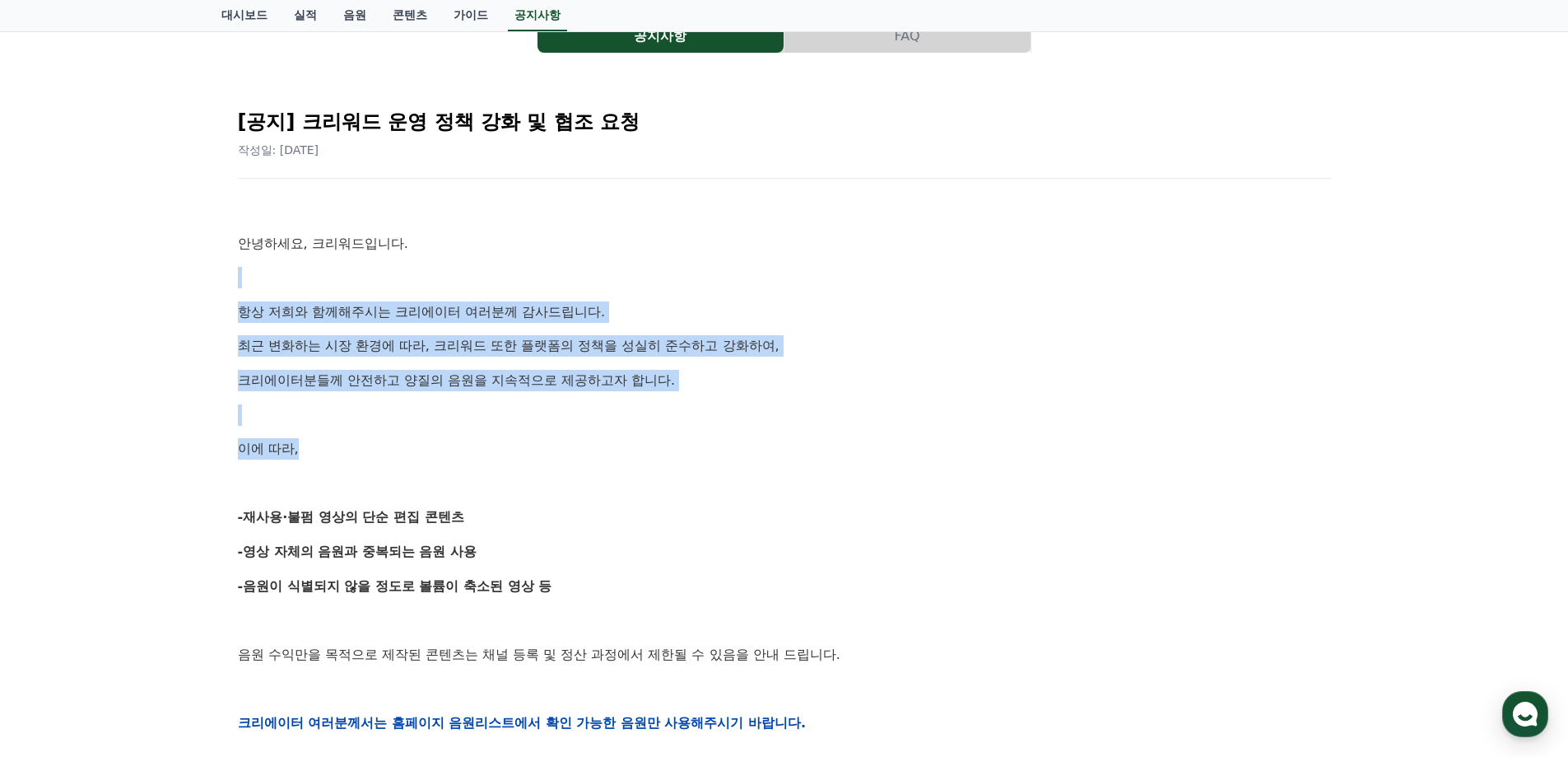
scroll to position [247, 0]
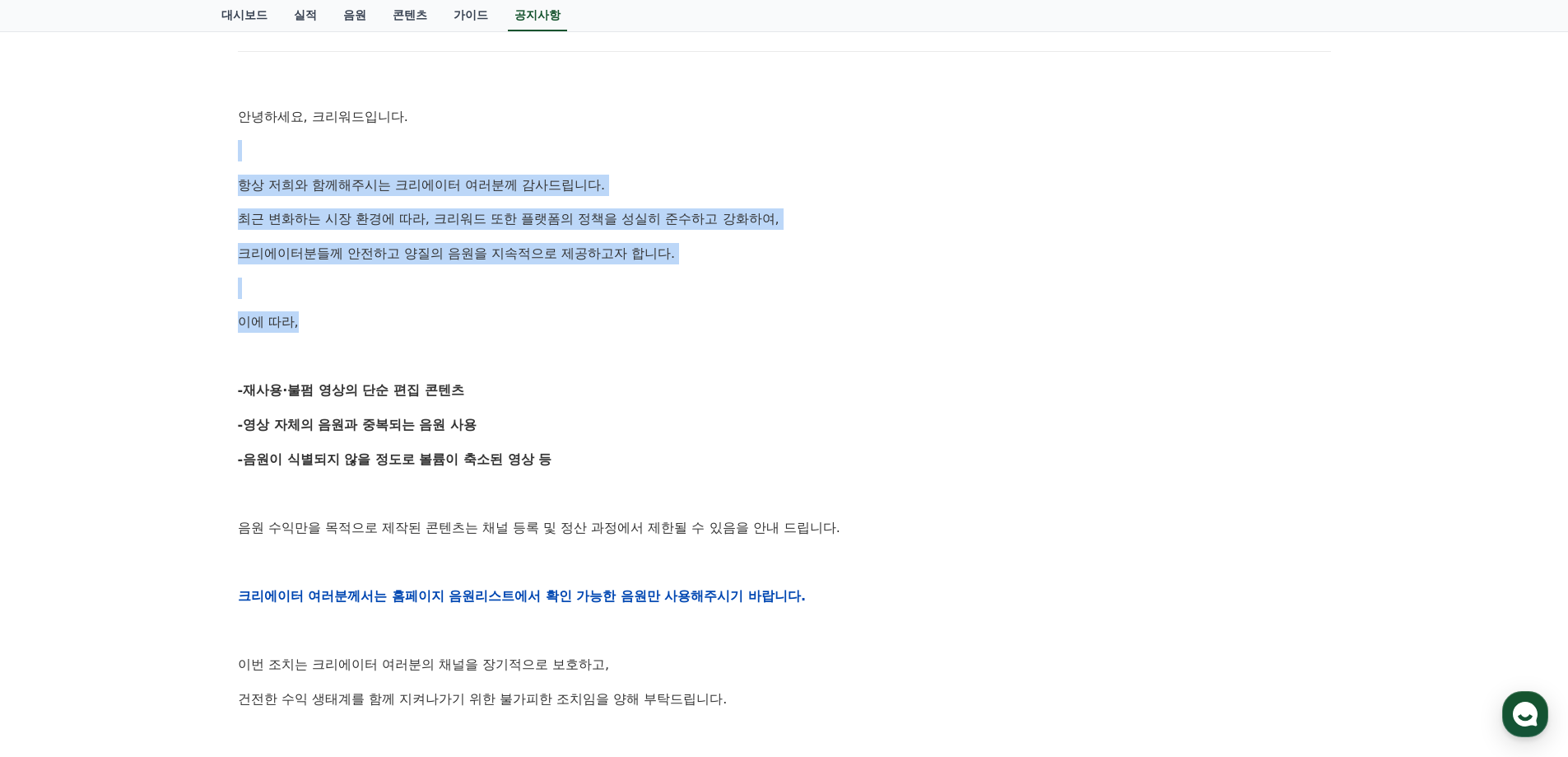
drag, startPoint x: 291, startPoint y: 396, endPoint x: 586, endPoint y: 464, distance: 302.7
click at [586, 464] on div "[공지] 크리워드 운영 정책 강화 및 협조 요청 작성일: 2025-09-15 안녕하세요, 크리워드입니다. 항상 저희와 함께해주시는 크리에이터 …" at bounding box center [784, 569] width 1126 height 1234
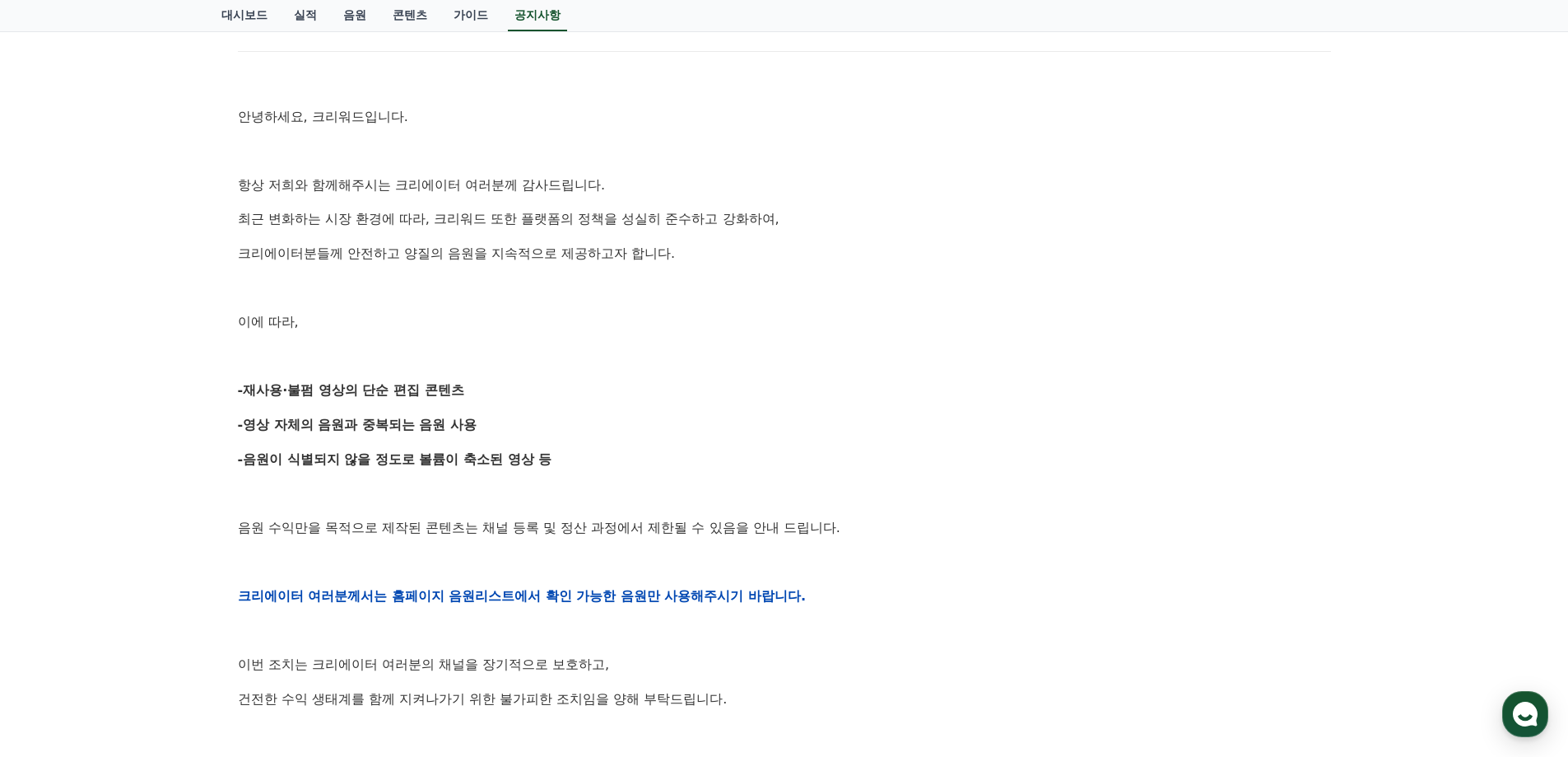
click at [742, 488] on p at bounding box center [784, 493] width 1093 height 22
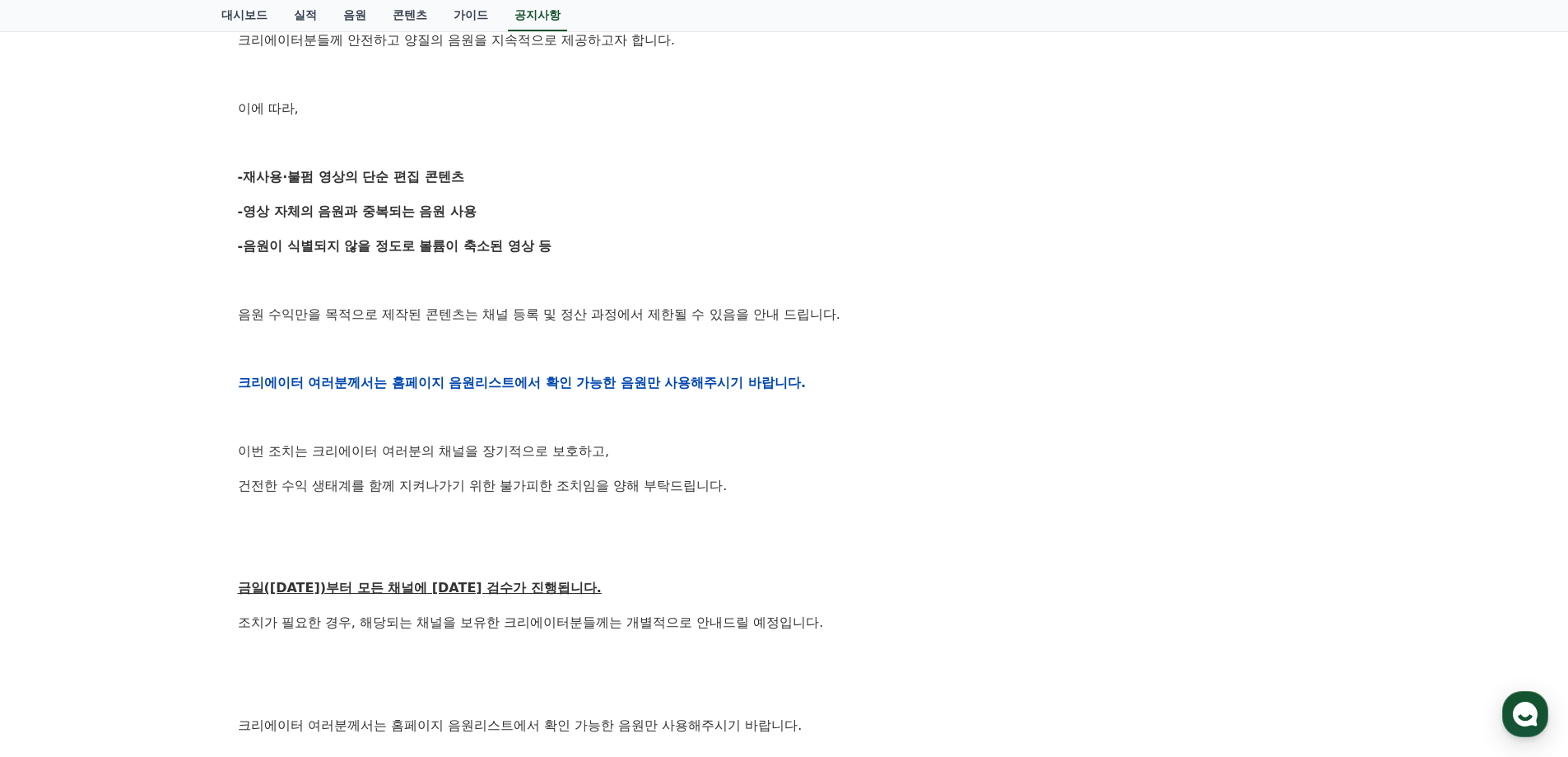
scroll to position [495, 0]
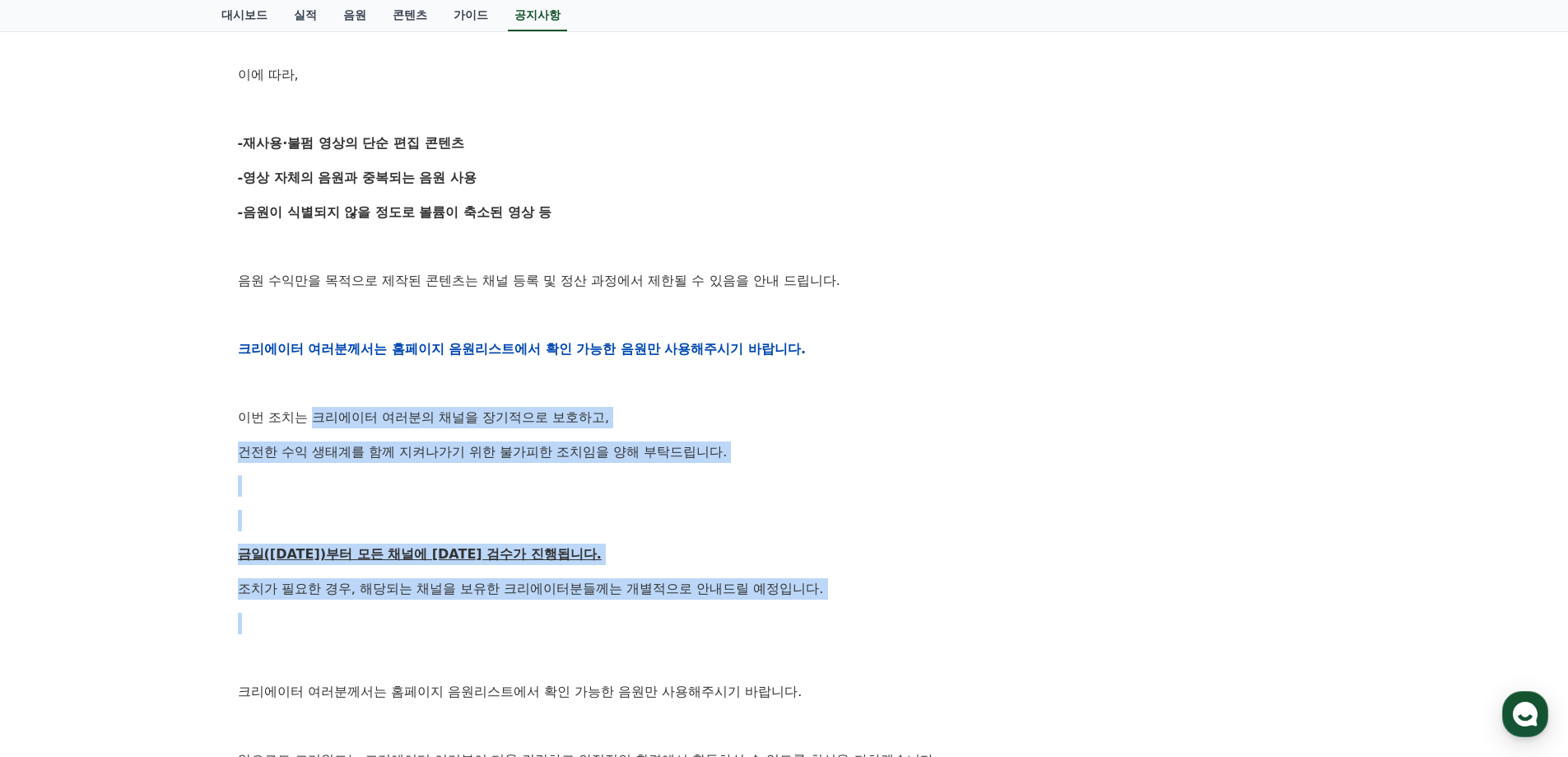
drag, startPoint x: 325, startPoint y: 422, endPoint x: 847, endPoint y: 609, distance: 554.5
click at [847, 609] on div "안녕하세요, 크리워드입니다. 항상 저희와 함께해주시는 크리에이터 여러분께 감사드립니다. 최근 변화하는 시장 환경에 따라, 크리워드 또한 플랫폼…" at bounding box center [784, 349] width 1093 height 1048
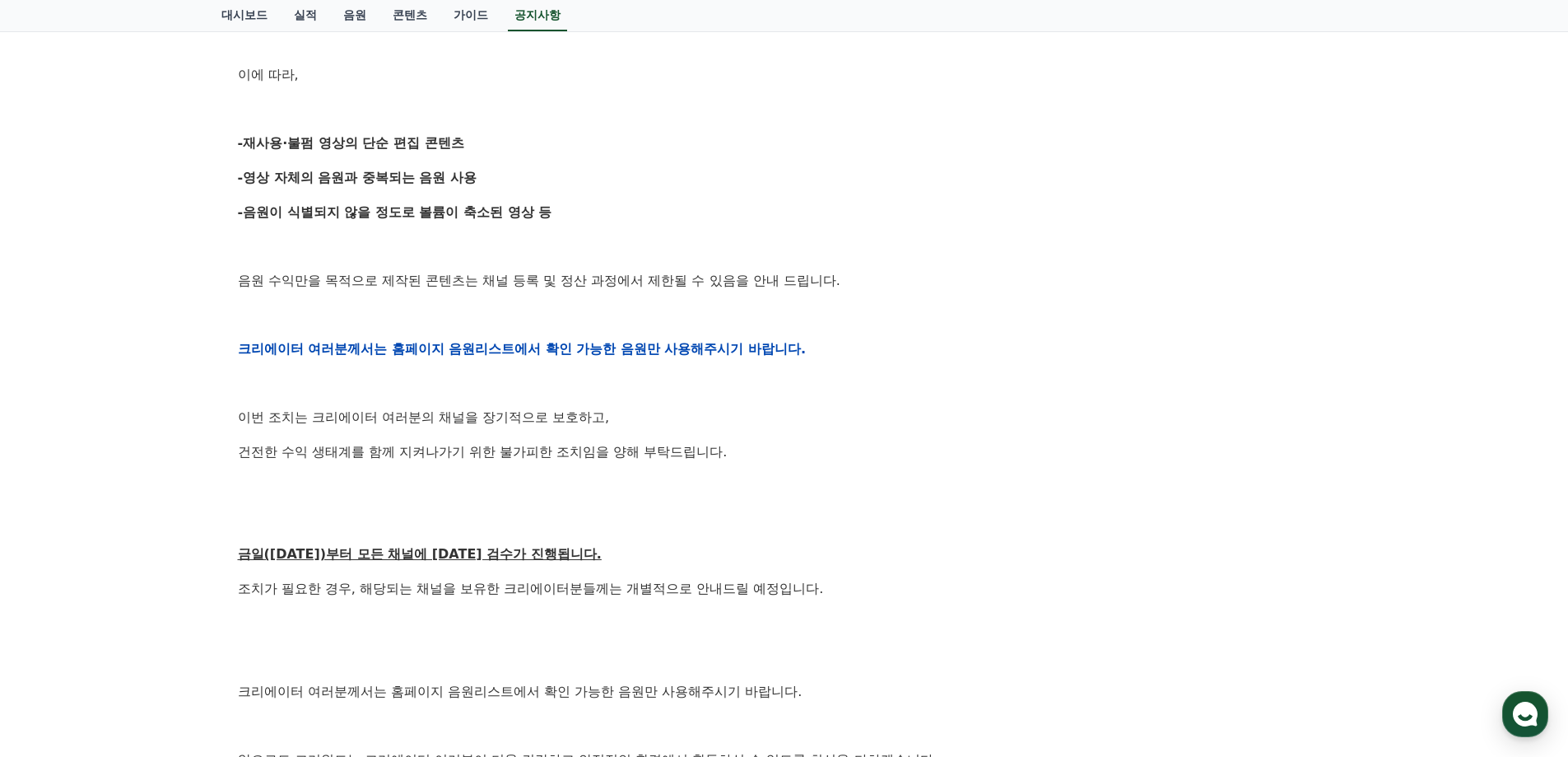
click at [646, 501] on div "안녕하세요, 크리워드입니다. 항상 저희와 함께해주시는 크리에이터 여러분께 감사드립니다. 최근 변화하는 시장 환경에 따라, 크리워드 또한 플랫폼…" at bounding box center [784, 349] width 1093 height 1048
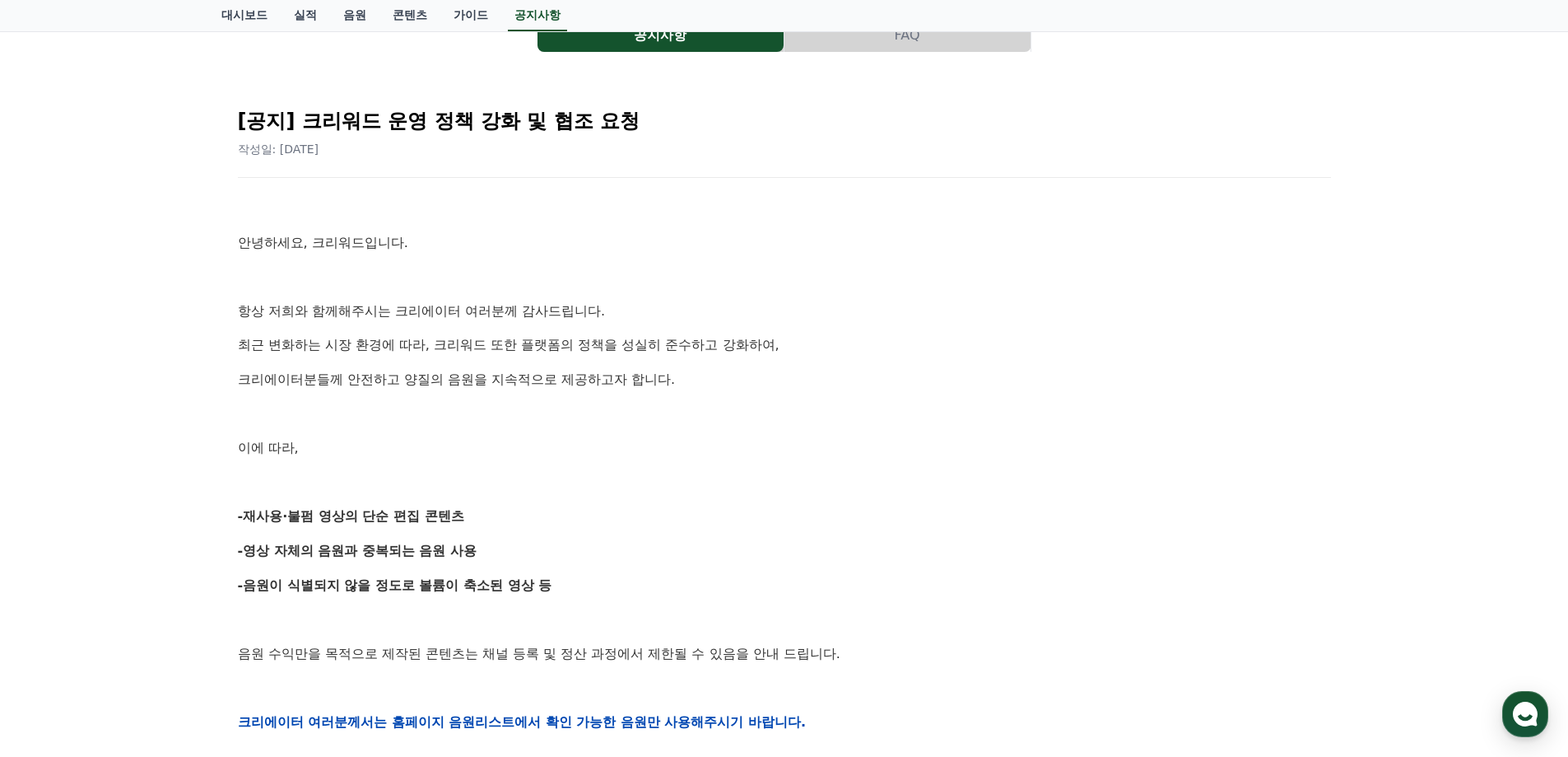
scroll to position [0, 0]
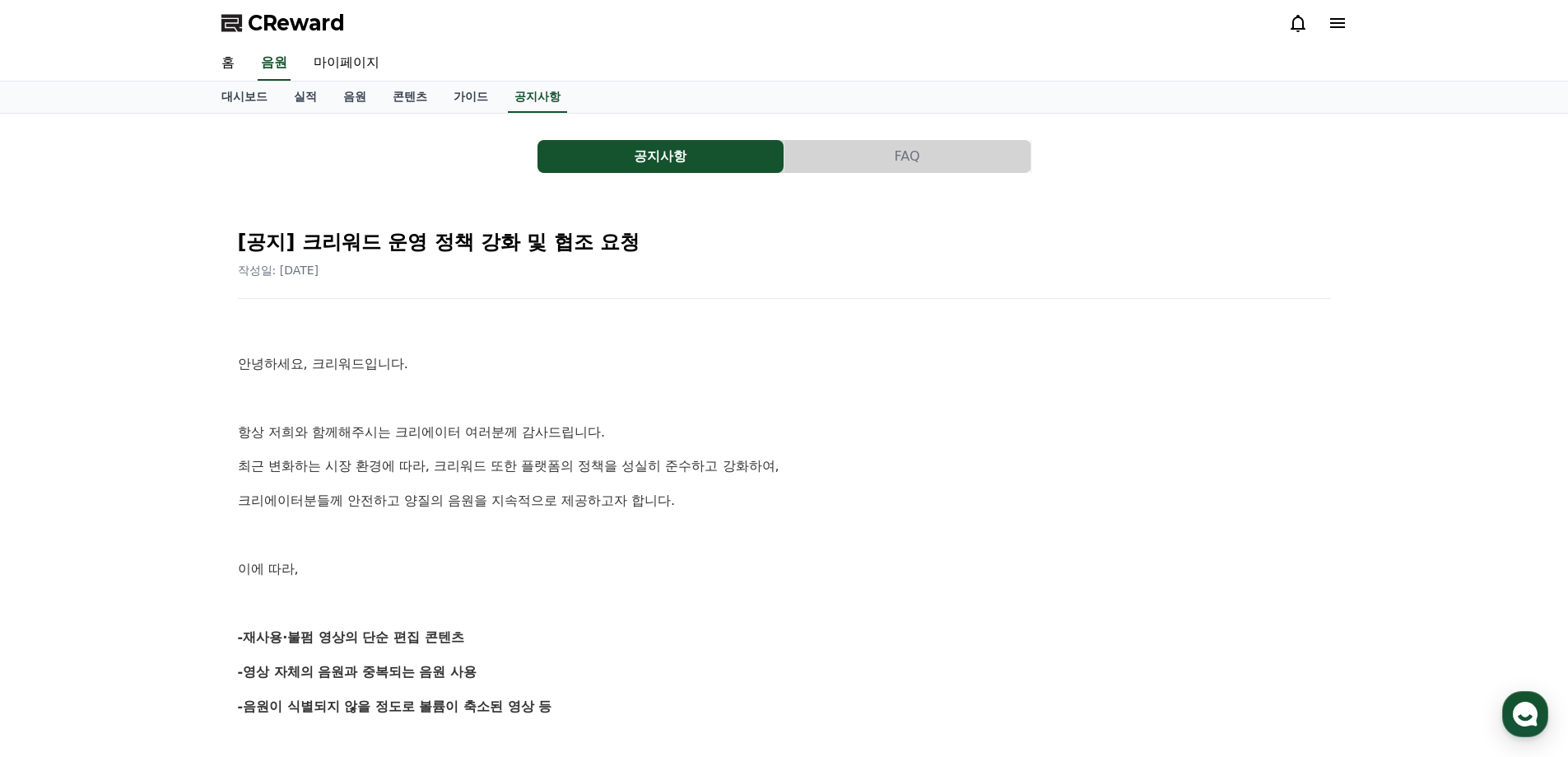
click at [701, 163] on button "공지사항" at bounding box center [660, 156] width 246 height 33
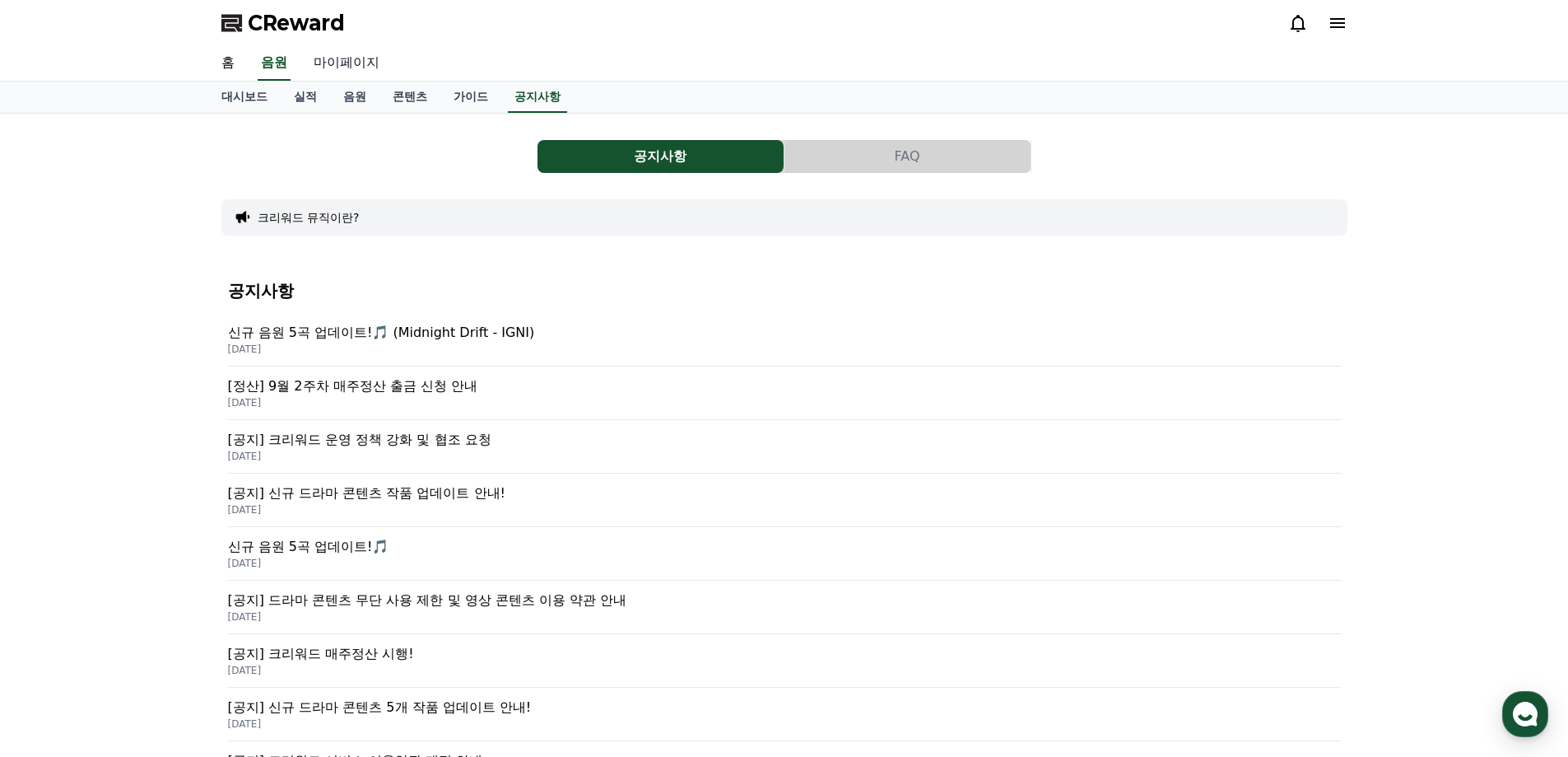
click at [338, 68] on link "마이페이지" at bounding box center [347, 63] width 92 height 35
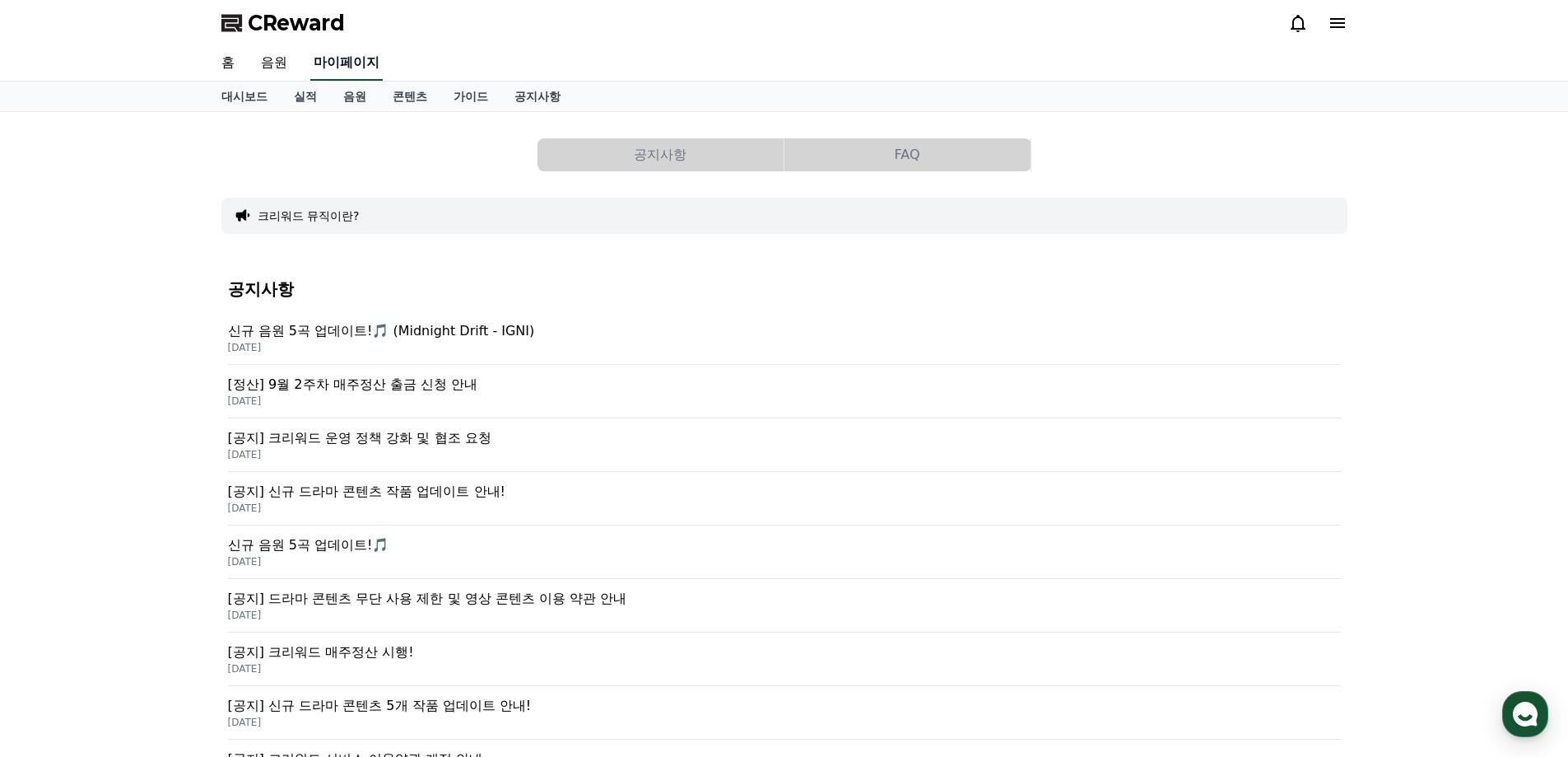
select select "**********"
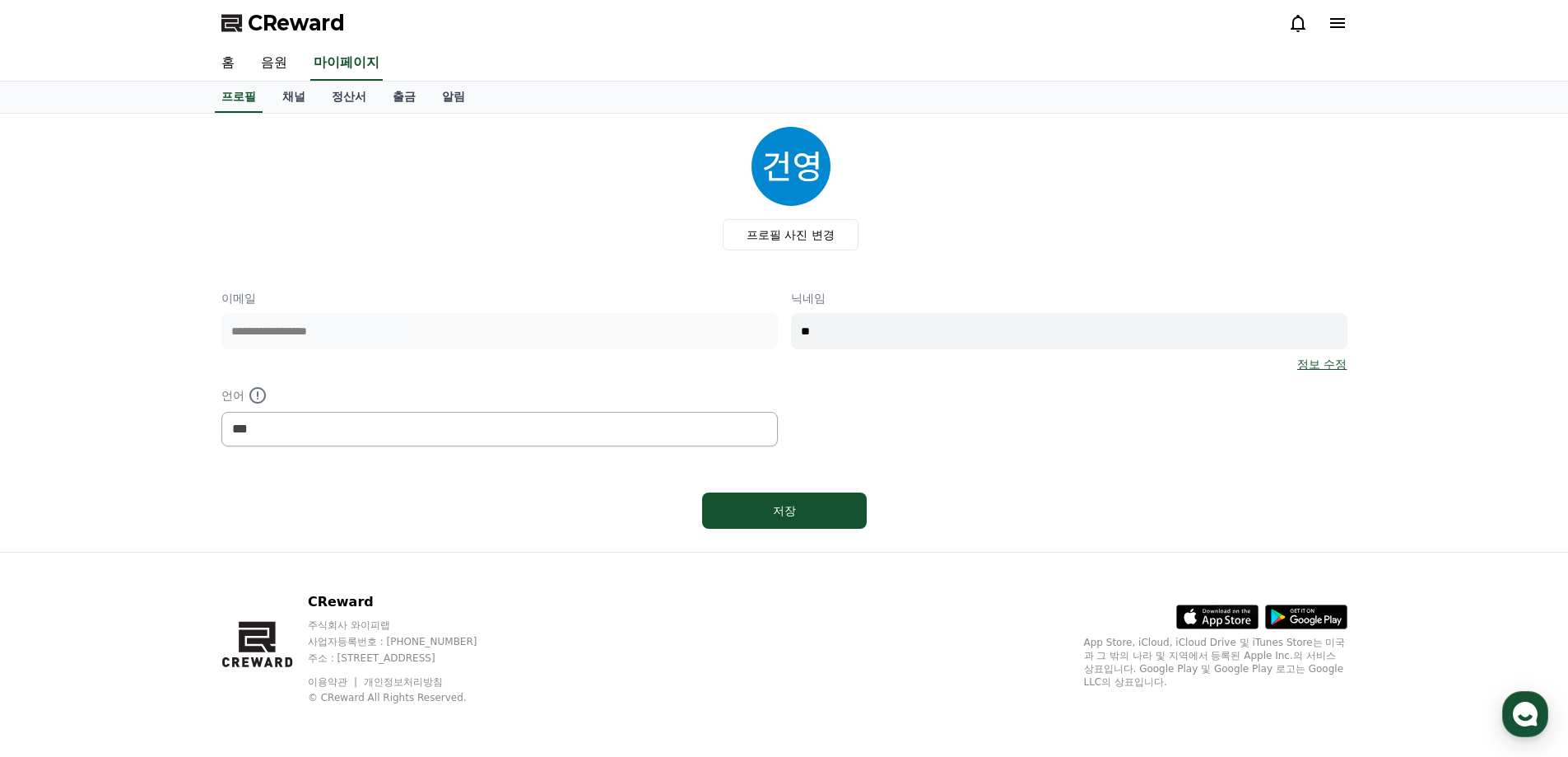
click at [940, 432] on div "**********" at bounding box center [784, 369] width 1126 height 156
click at [804, 514] on div "저장" at bounding box center [784, 510] width 99 height 17
select select "**********"
click at [268, 105] on div "프로필 채널 정산서 출금 알림" at bounding box center [784, 97] width 1153 height 31
click at [287, 99] on link "채널" at bounding box center [294, 97] width 50 height 31
